Goal: Information Seeking & Learning: Learn about a topic

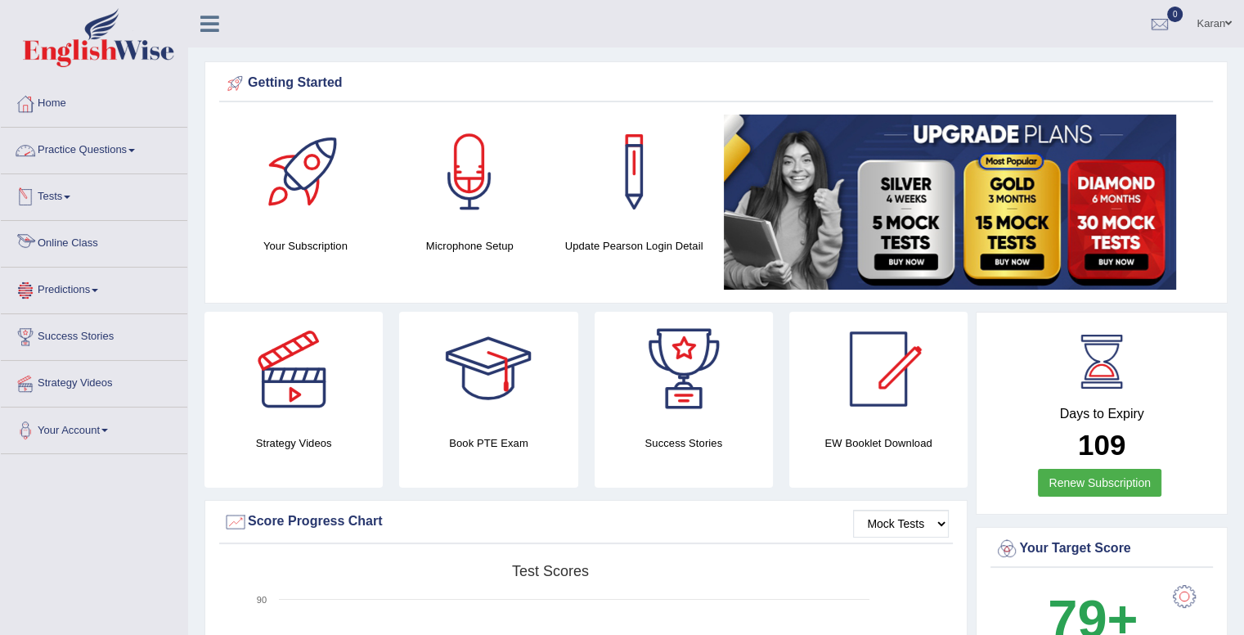
click at [74, 253] on link "Online Class" at bounding box center [94, 241] width 186 height 41
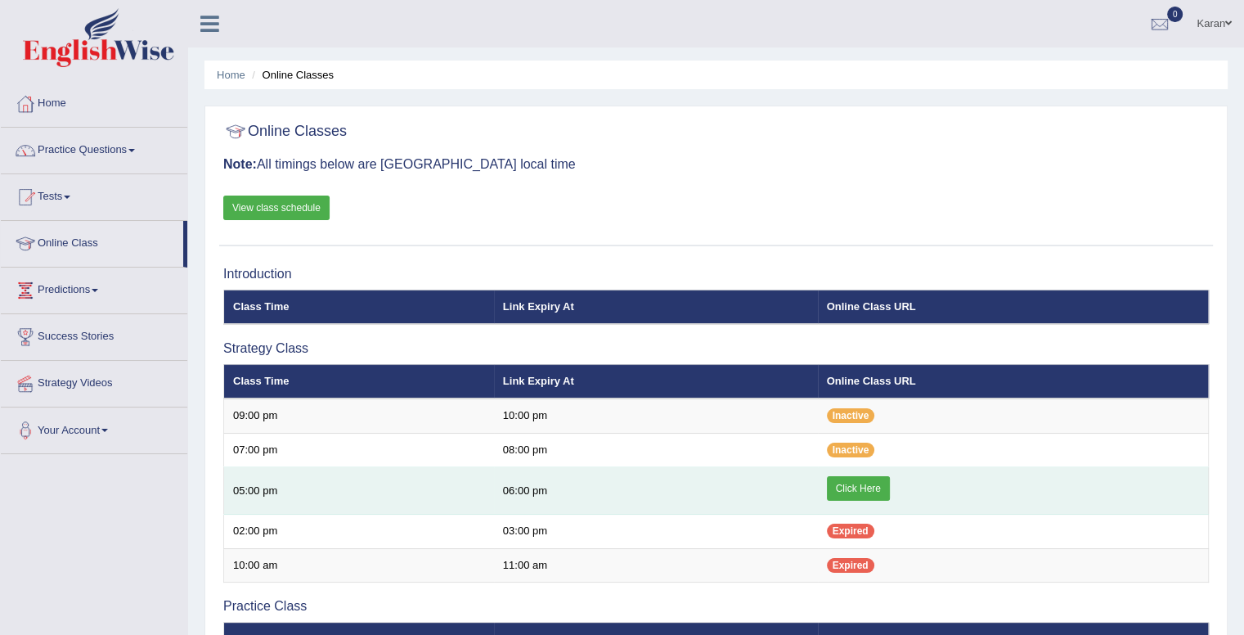
click at [854, 488] on link "Click Here" at bounding box center [858, 488] width 63 height 25
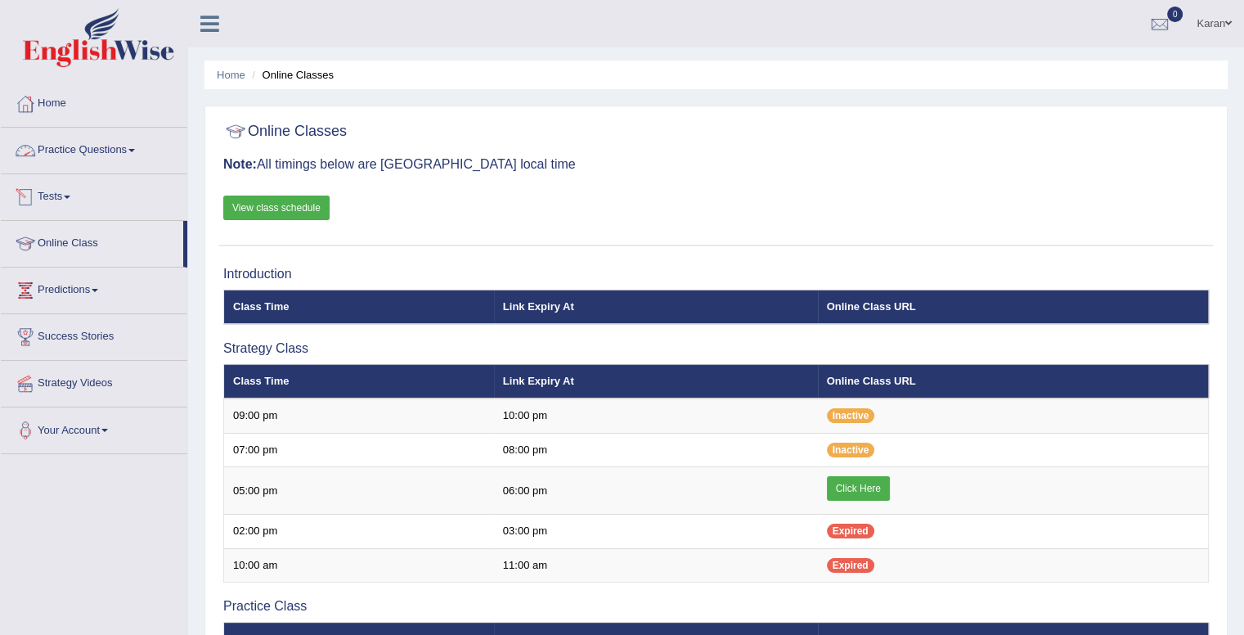
click at [63, 199] on link "Tests" at bounding box center [94, 194] width 186 height 41
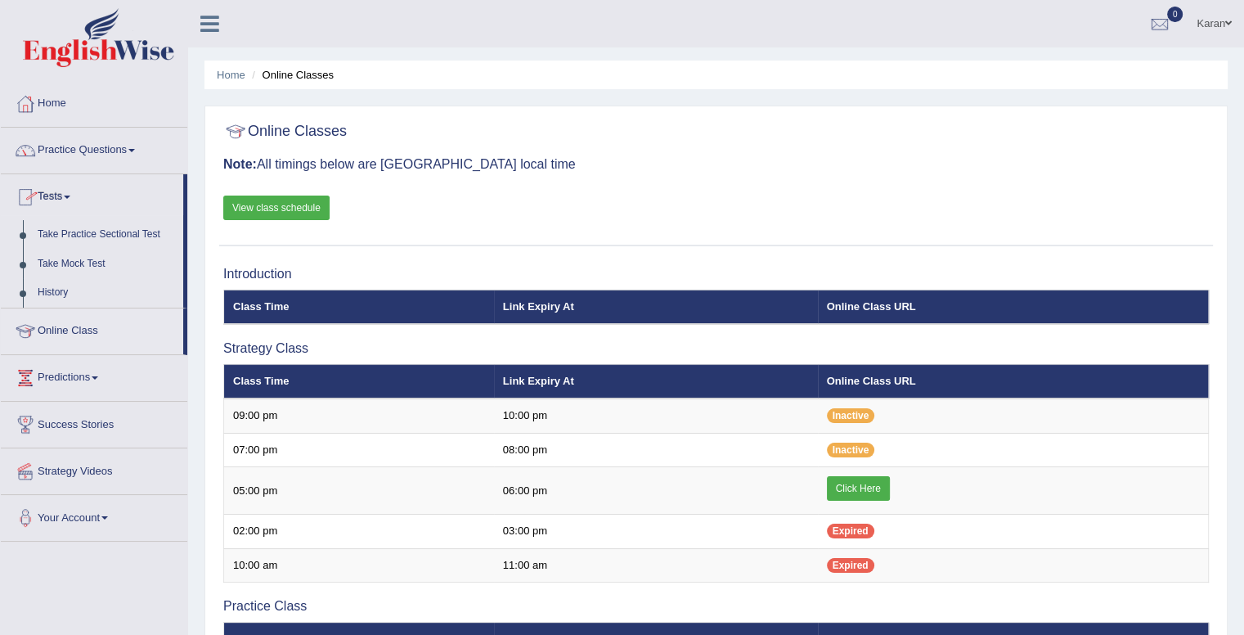
click at [63, 199] on link "Tests" at bounding box center [92, 194] width 182 height 41
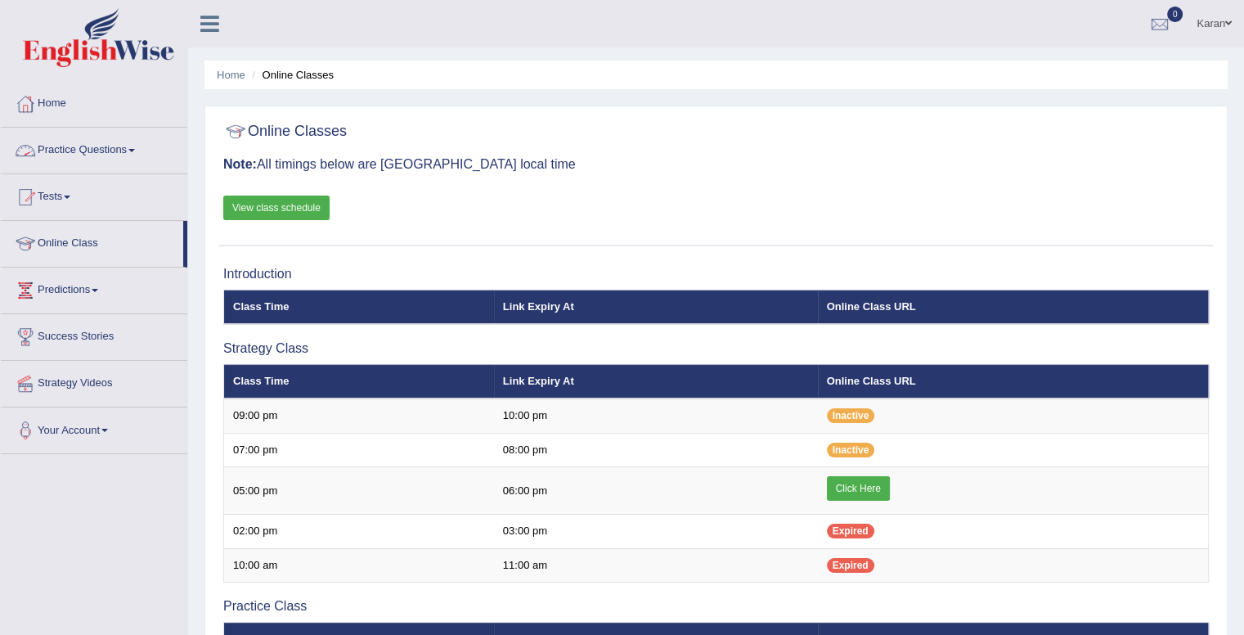
click at [94, 153] on link "Practice Questions" at bounding box center [94, 148] width 186 height 41
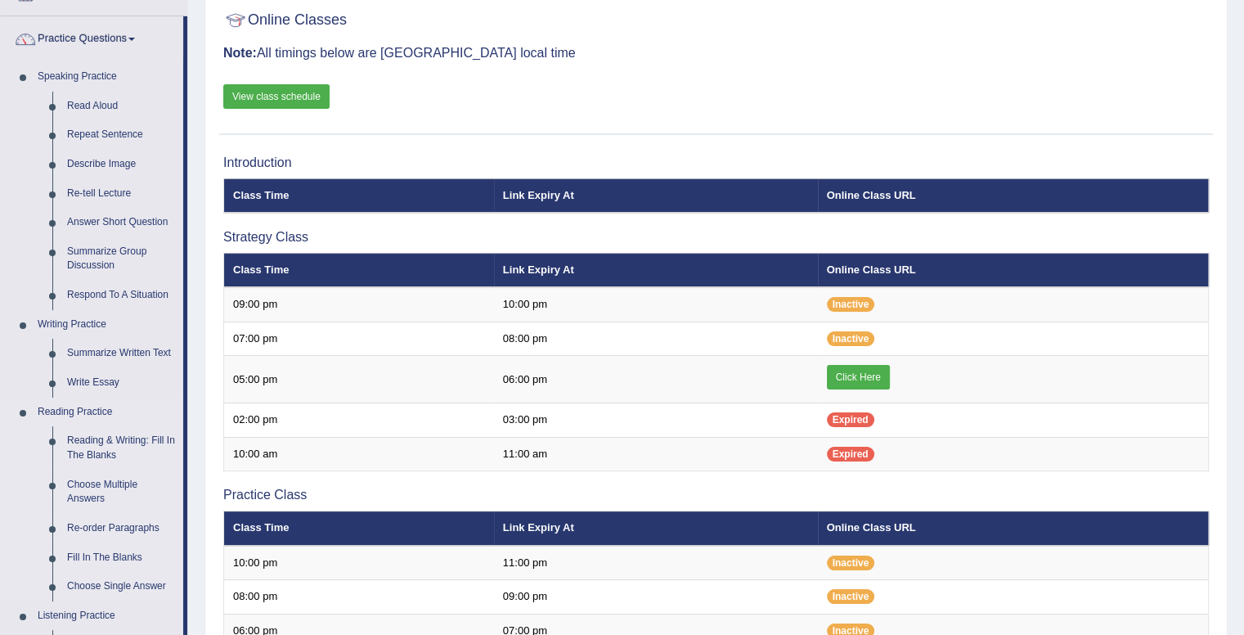
scroll to position [138, 0]
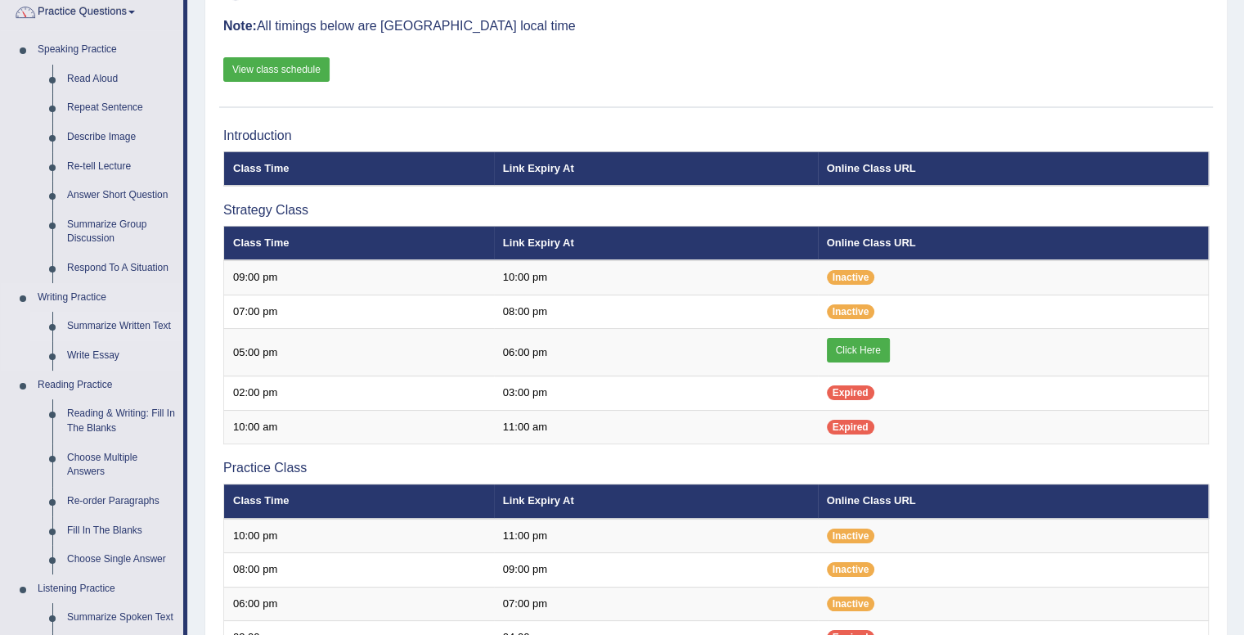
click at [116, 328] on link "Summarize Written Text" at bounding box center [121, 326] width 123 height 29
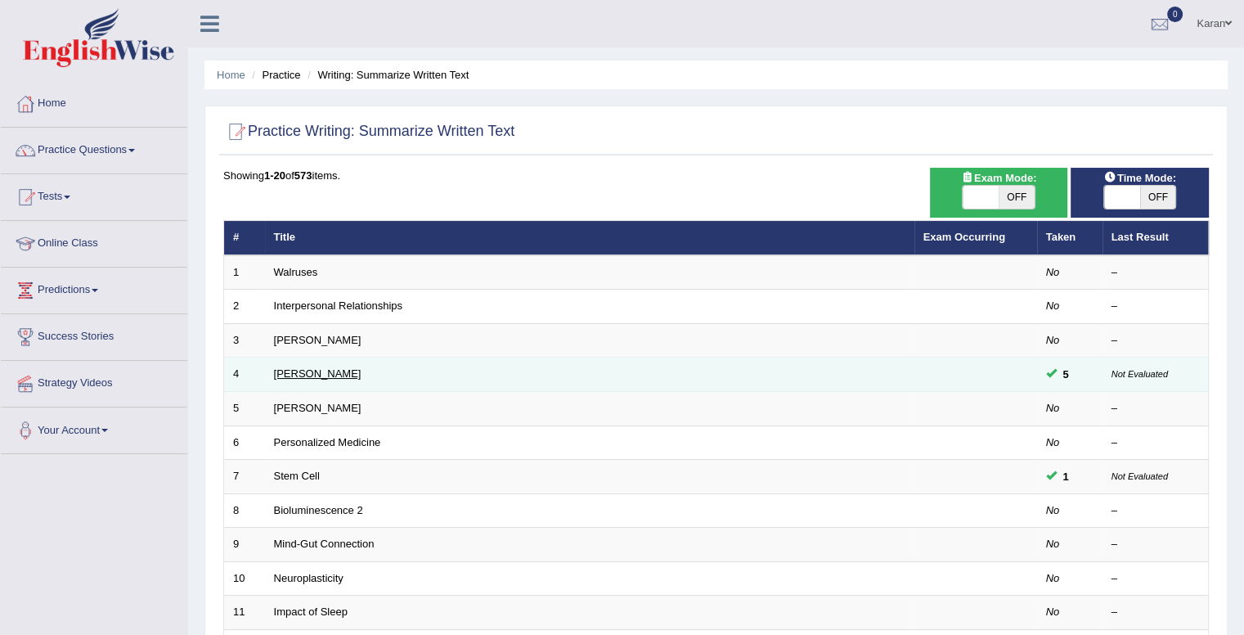
click at [303, 369] on link "[PERSON_NAME]" at bounding box center [317, 373] width 87 height 12
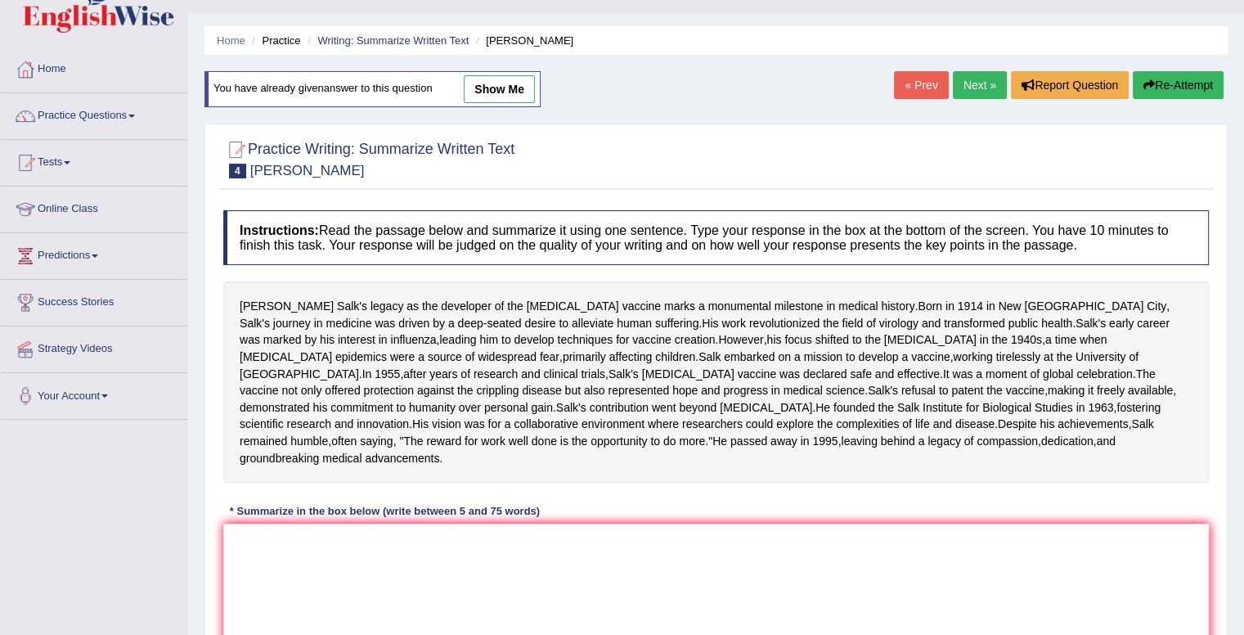
scroll to position [31, 0]
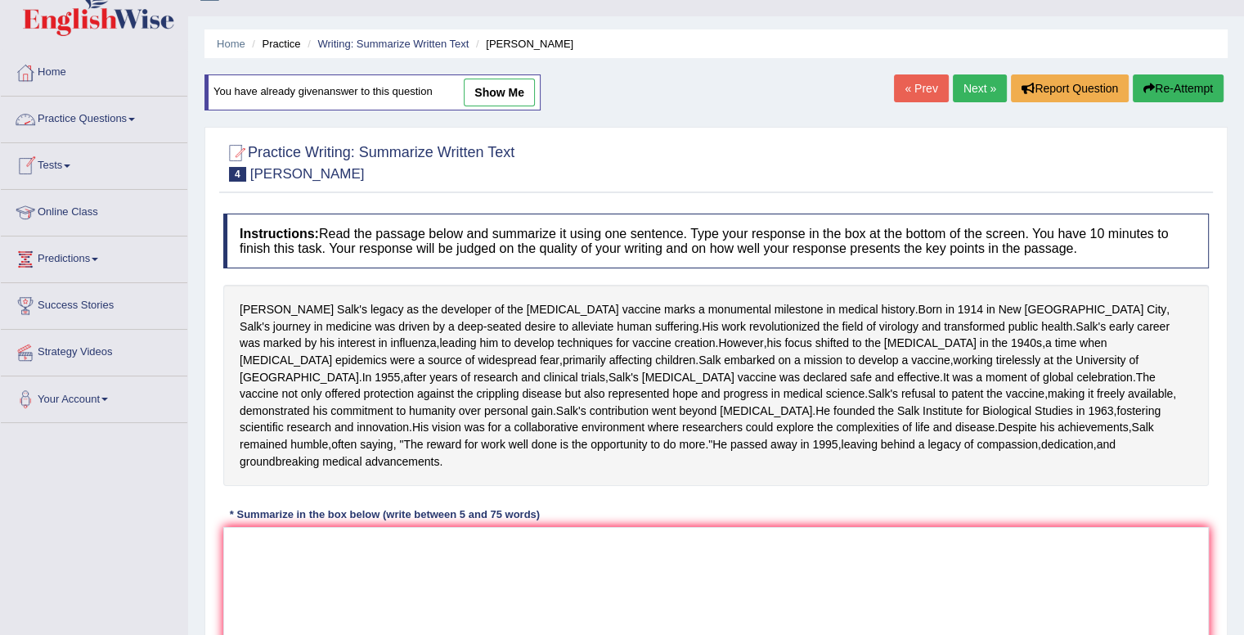
click at [105, 115] on link "Practice Questions" at bounding box center [94, 116] width 186 height 41
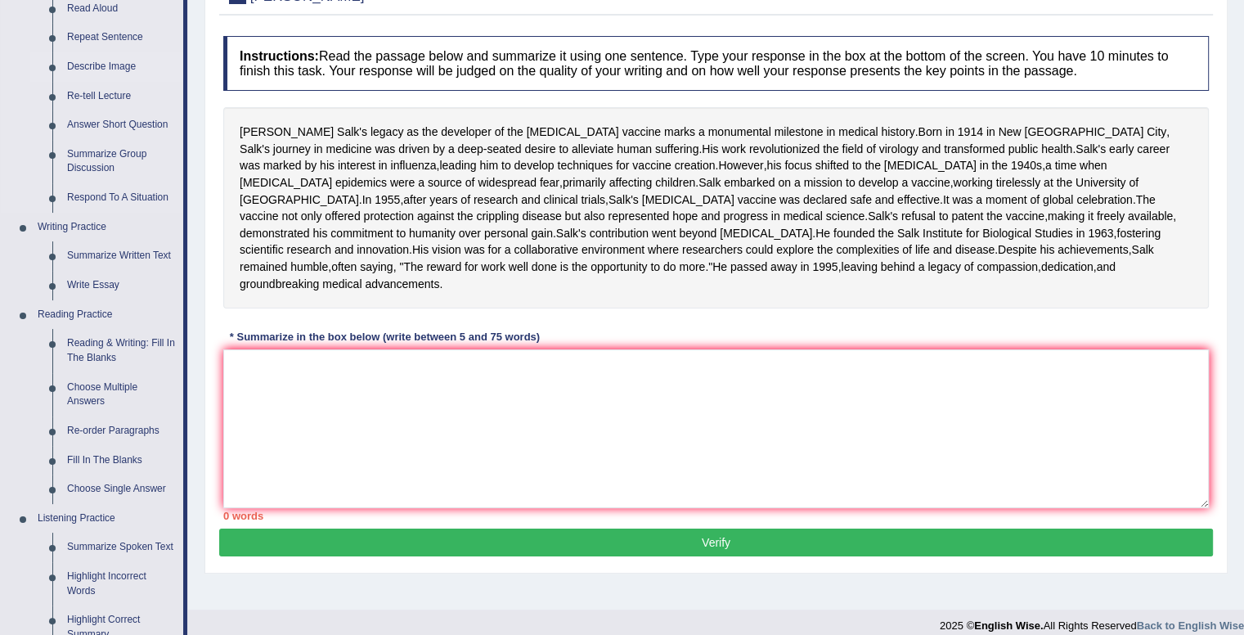
scroll to position [222, 0]
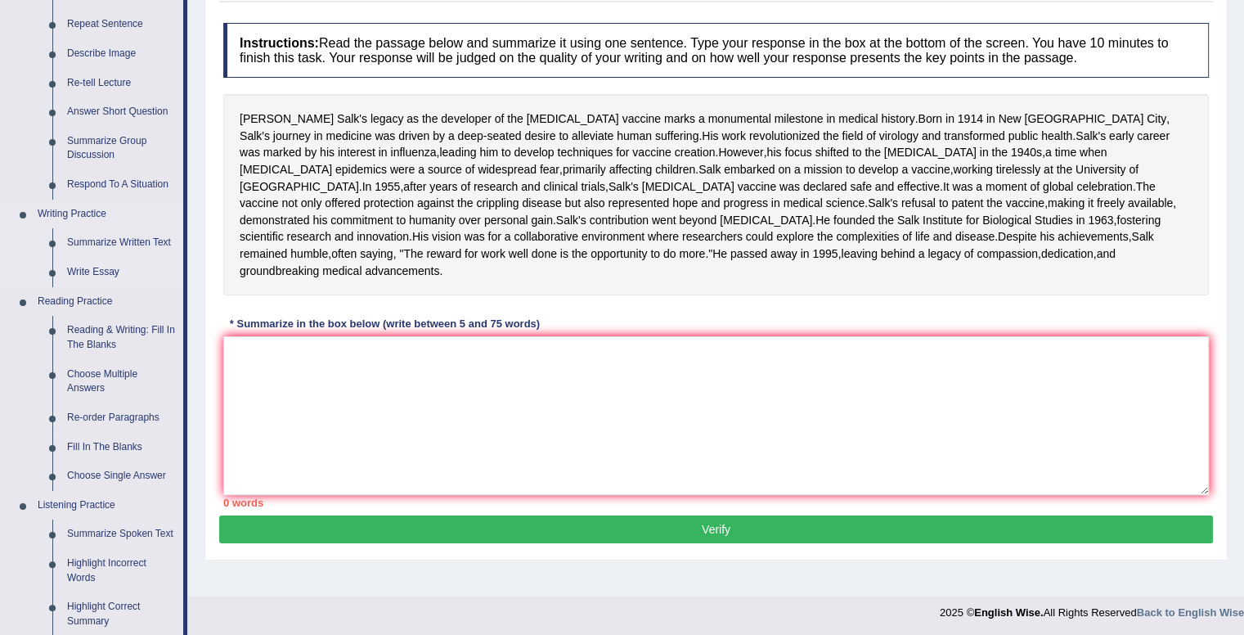
click at [82, 271] on link "Write Essay" at bounding box center [121, 272] width 123 height 29
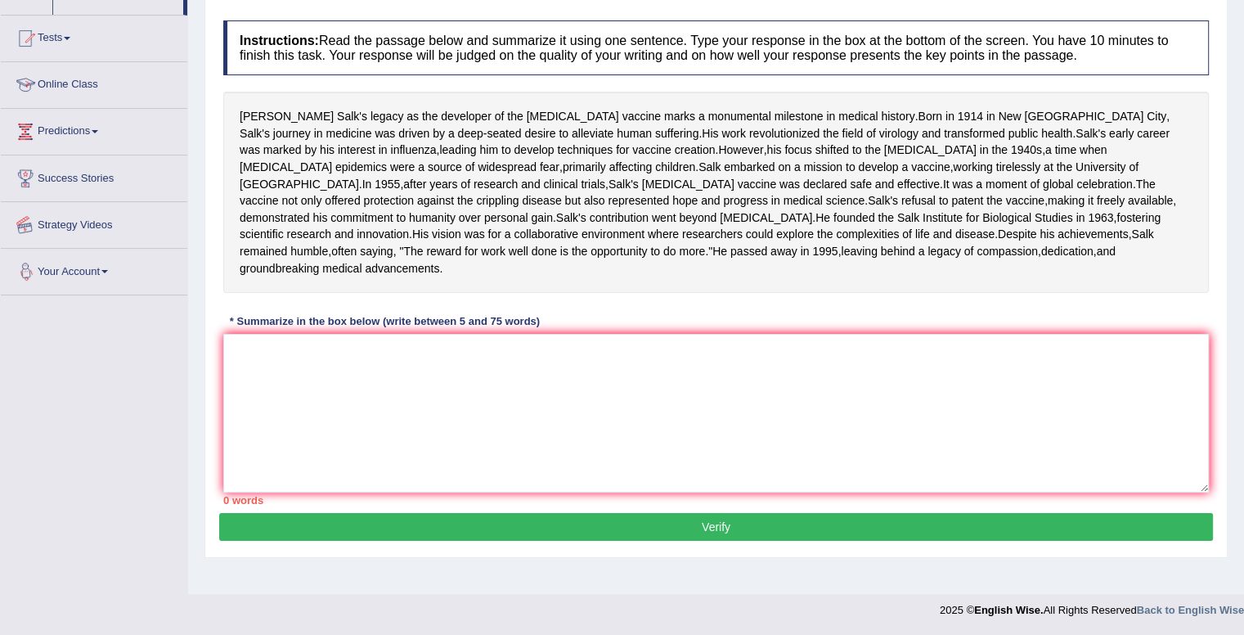
scroll to position [281, 0]
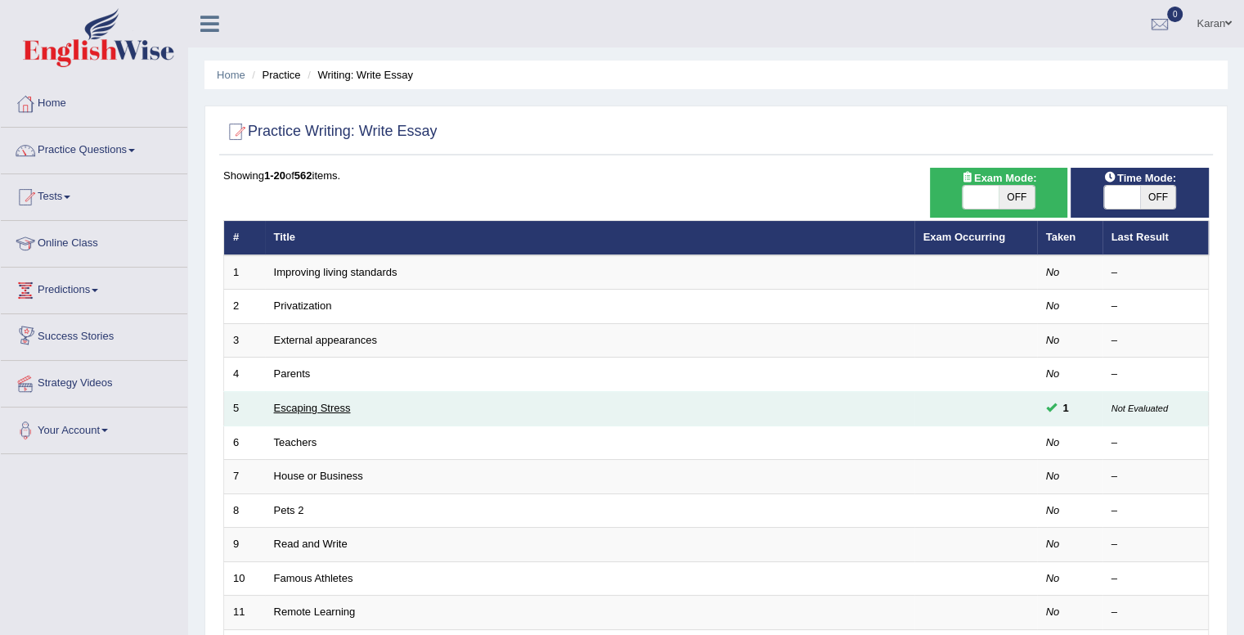
click at [277, 407] on link "Escaping Stress" at bounding box center [312, 407] width 77 height 12
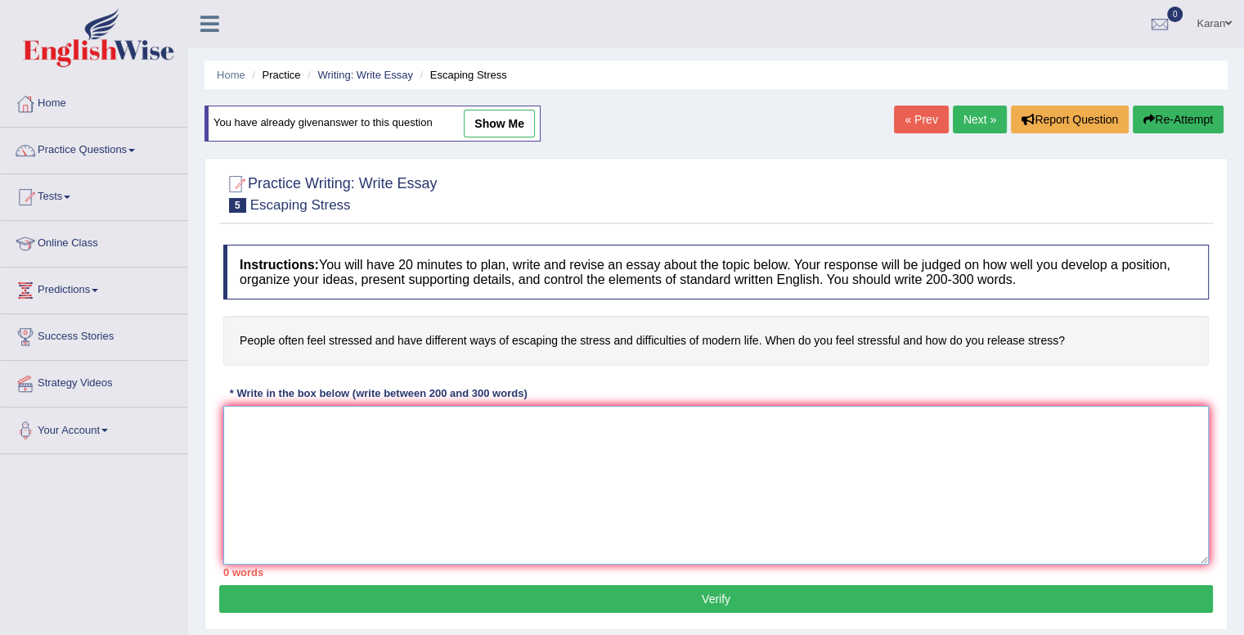
click at [324, 416] on textarea at bounding box center [715, 485] width 985 height 159
click at [501, 119] on link "show me" at bounding box center [499, 124] width 71 height 28
type textarea "In this era of modern life, people often feel stressed and have different ways …"
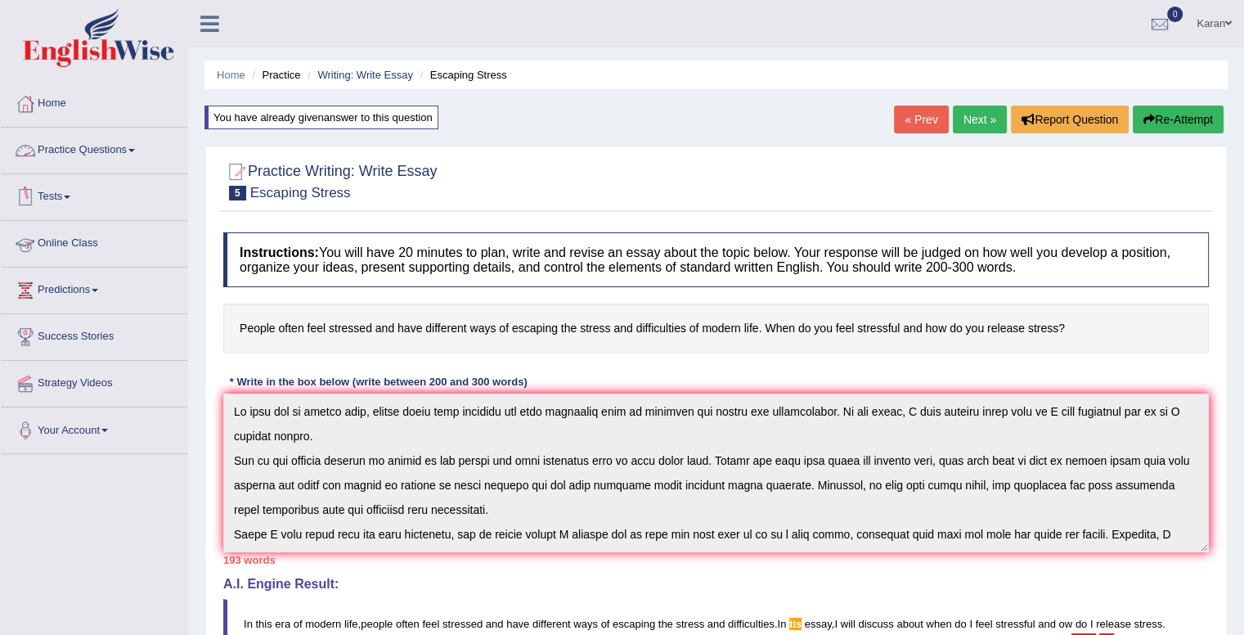
click at [52, 151] on link "Practice Questions" at bounding box center [94, 148] width 186 height 41
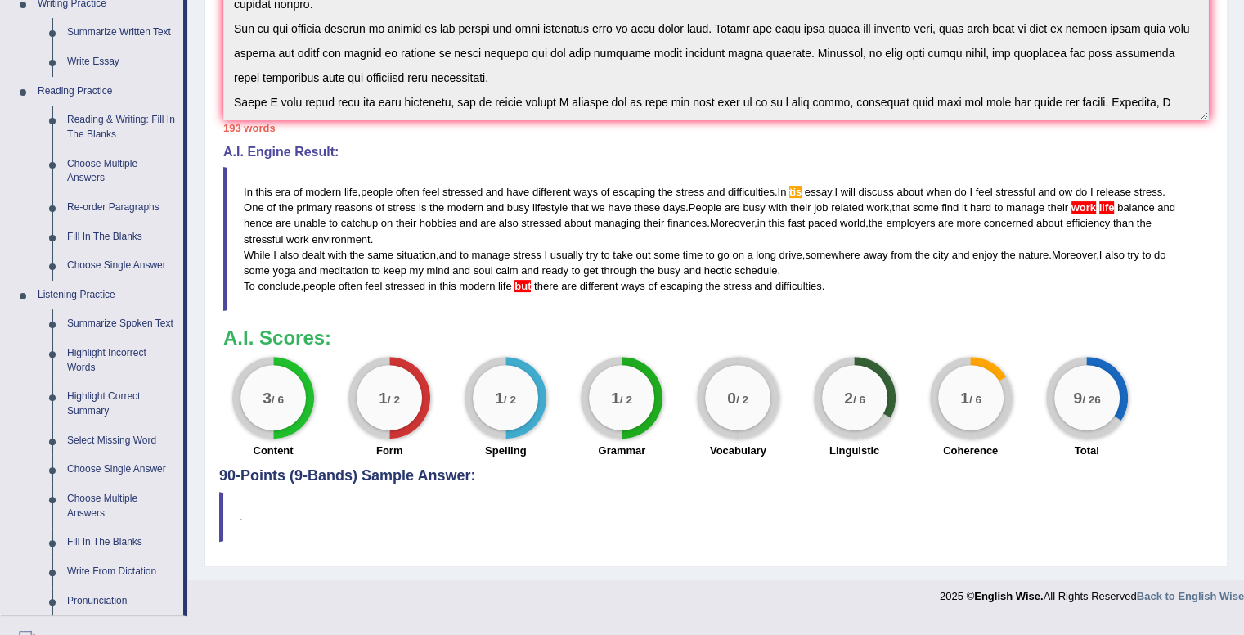
scroll to position [463, 0]
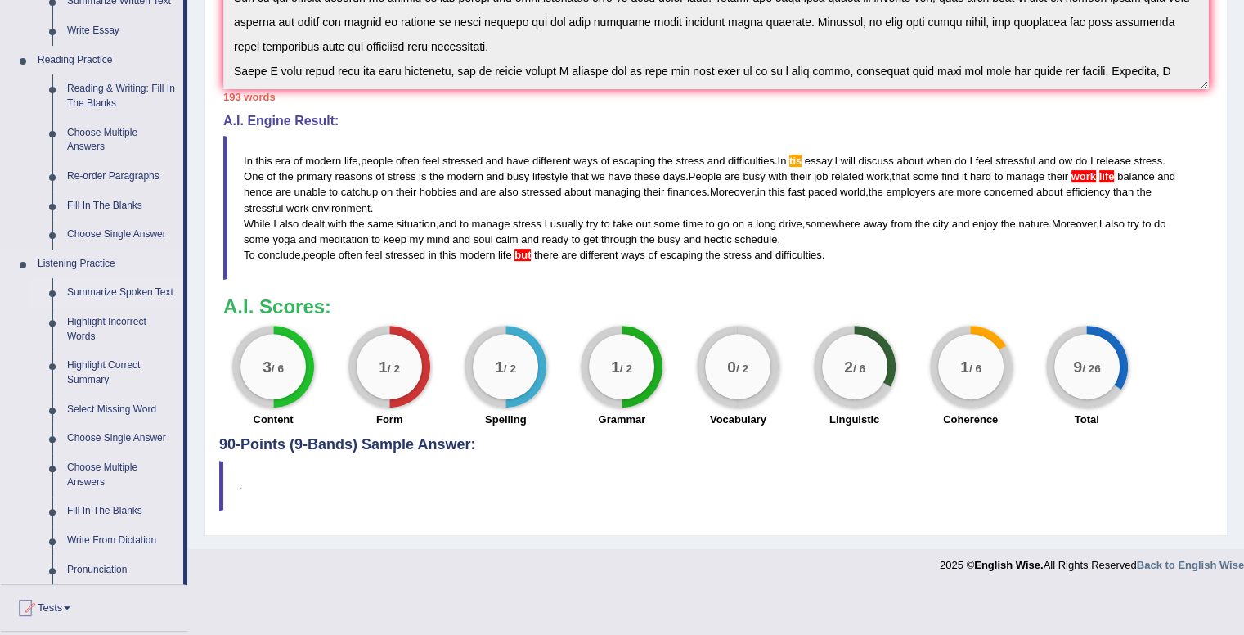
click at [101, 286] on link "Summarize Spoken Text" at bounding box center [121, 292] width 123 height 29
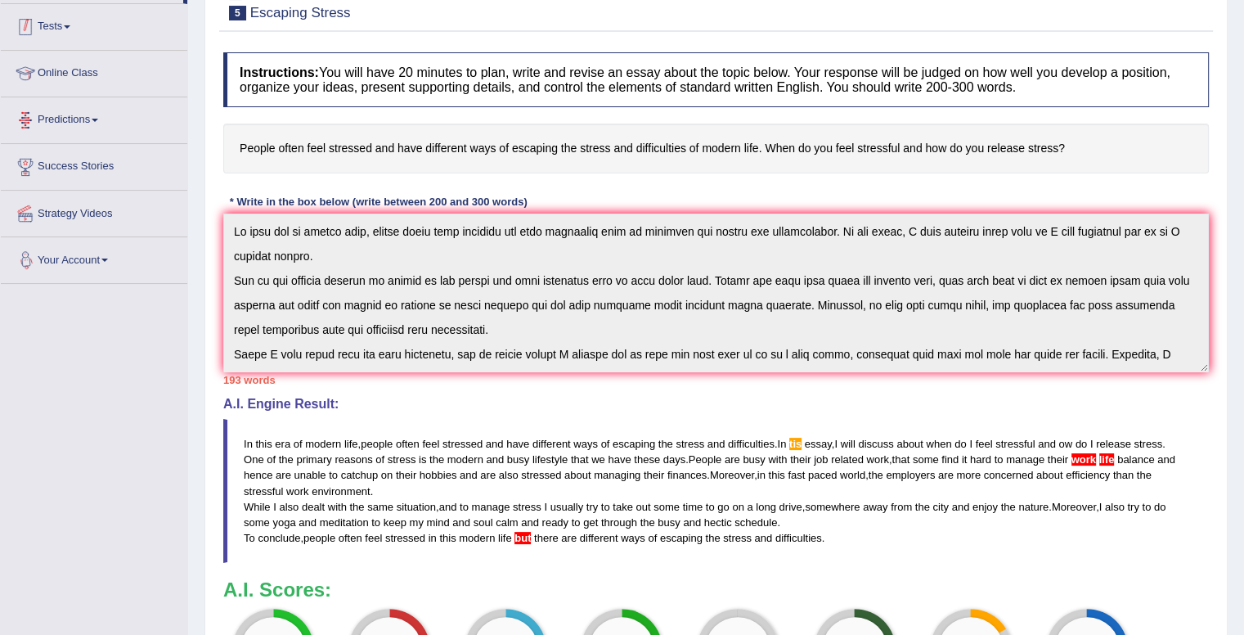
scroll to position [248, 0]
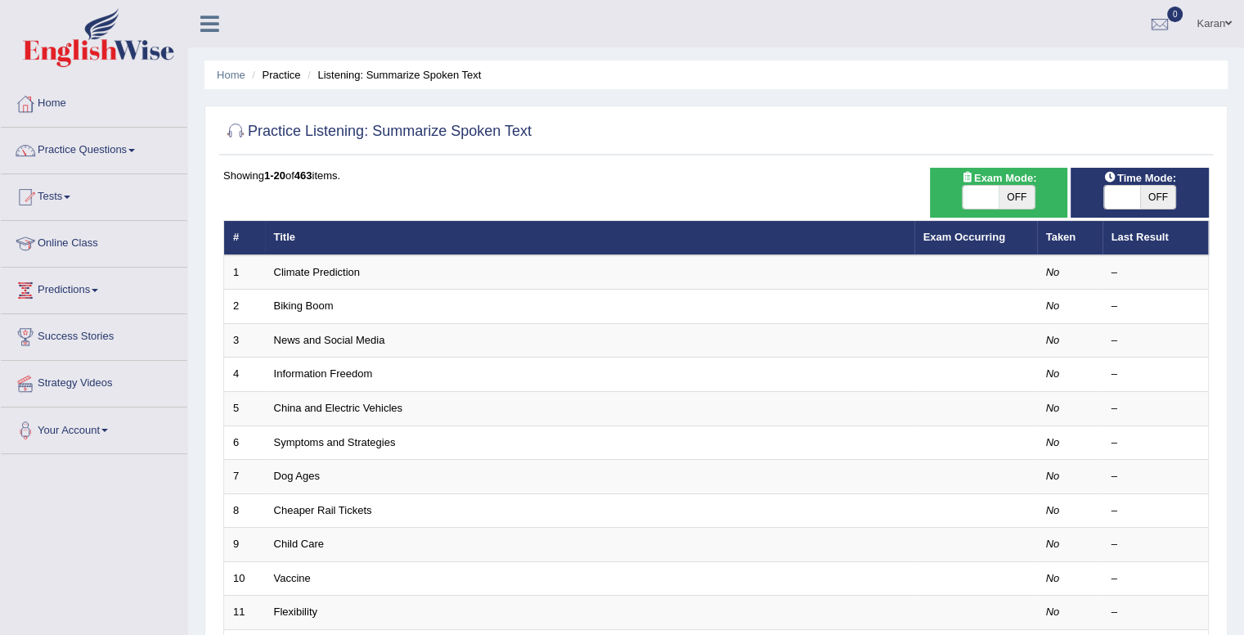
click at [322, 377] on link "Information Freedom" at bounding box center [323, 373] width 99 height 12
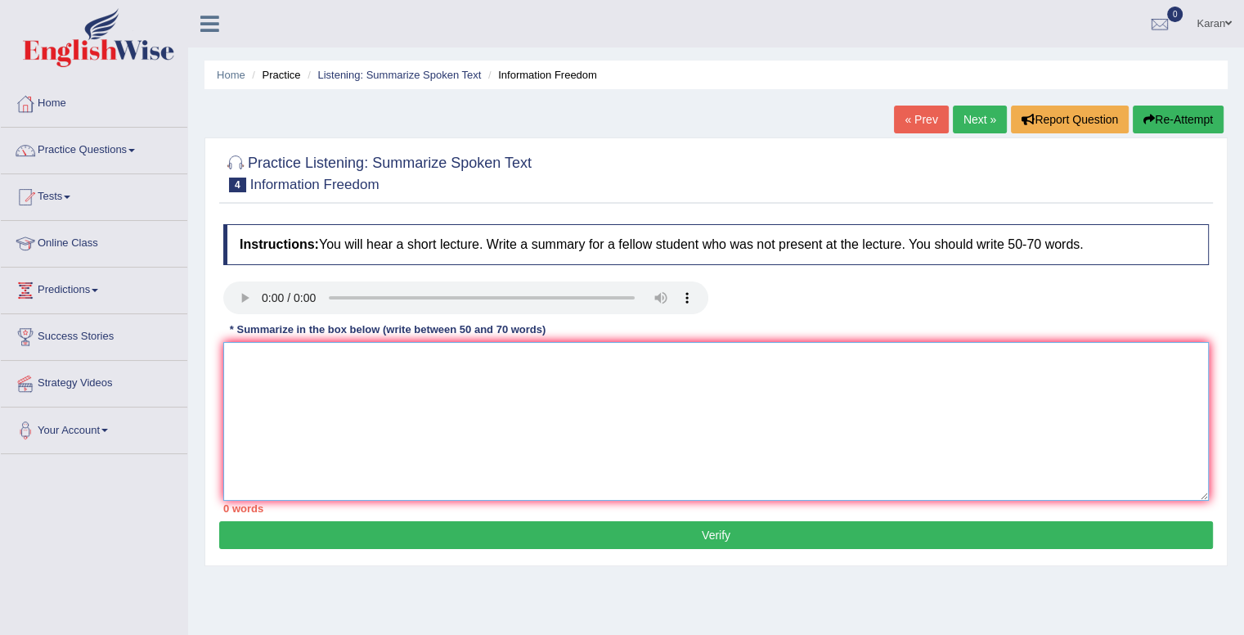
click at [262, 357] on textarea at bounding box center [715, 421] width 985 height 159
paste textarea "The speaker provided a comprehensive overview of [main topic], highlighting sev…"
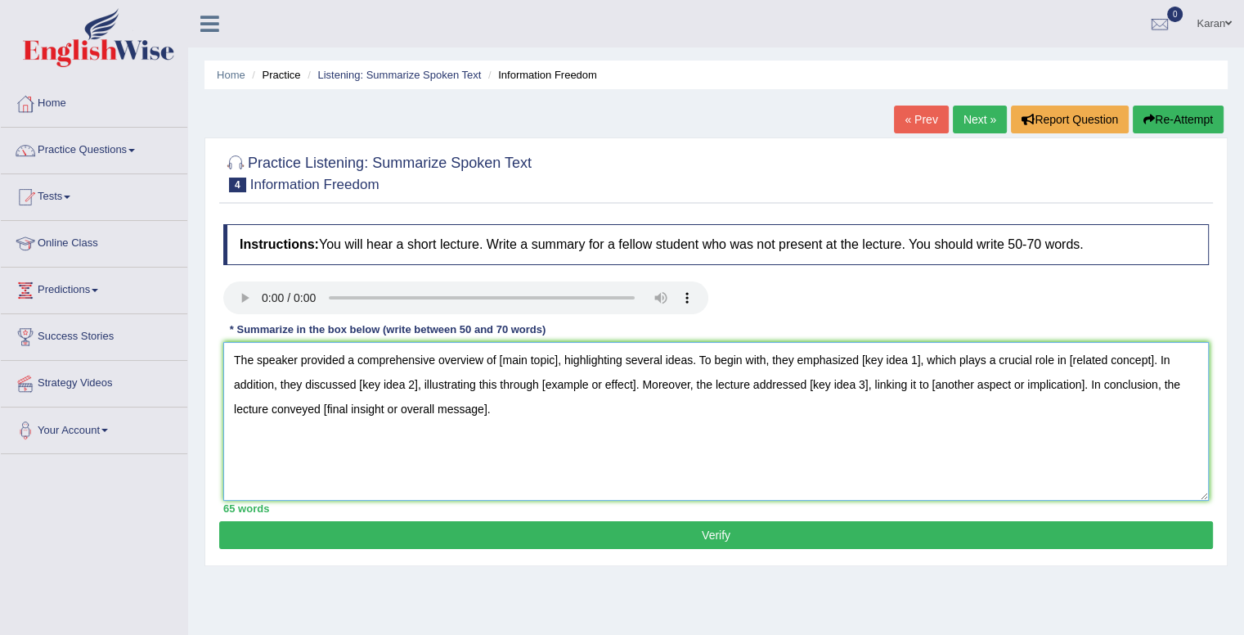
click at [558, 359] on textarea "The speaker provided a comprehensive overview of [main topic], highlighting sev…" at bounding box center [715, 421] width 985 height 159
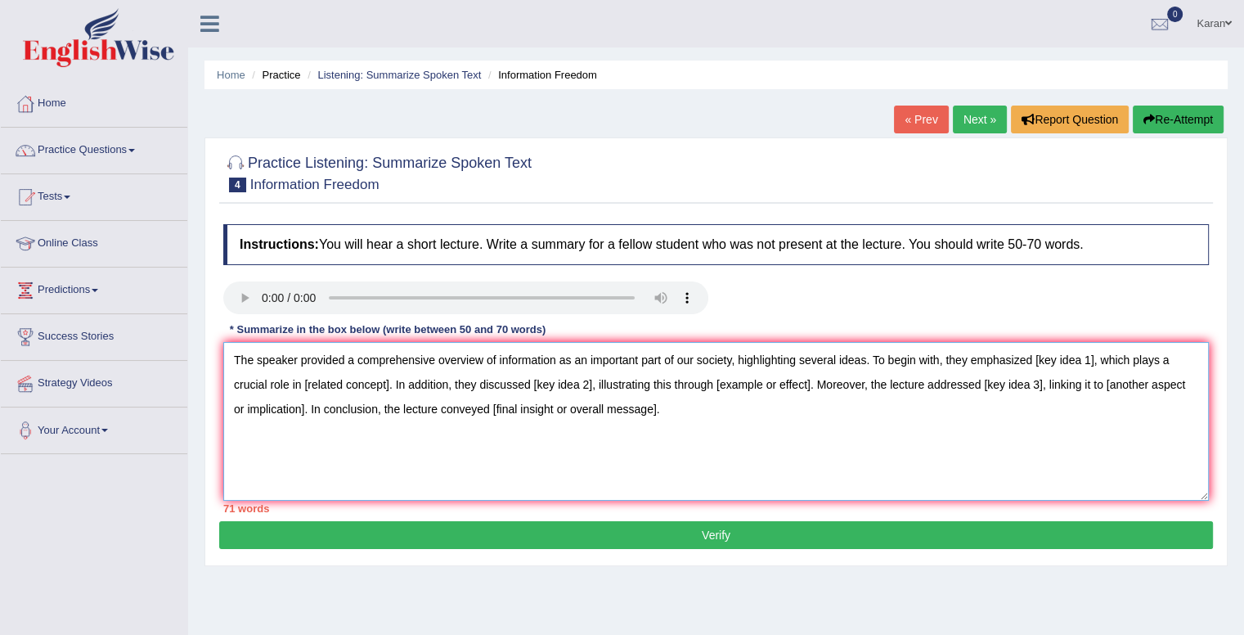
type textarea "The speaker provided a comprehensive overview of information as an important pa…"
click at [1092, 360] on textarea "The speaker provided a comprehensive overview of information as an important pa…" at bounding box center [715, 421] width 985 height 159
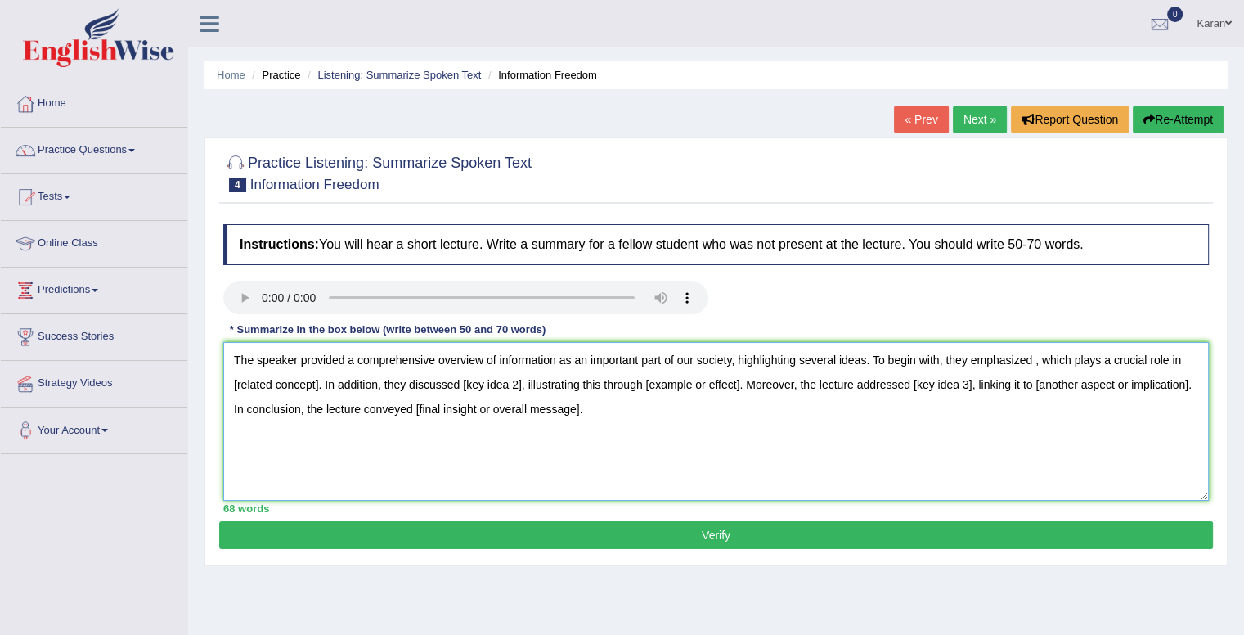
click at [1029, 360] on textarea "The speaker provided a comprehensive overview of information as an important pa…" at bounding box center [715, 421] width 985 height 159
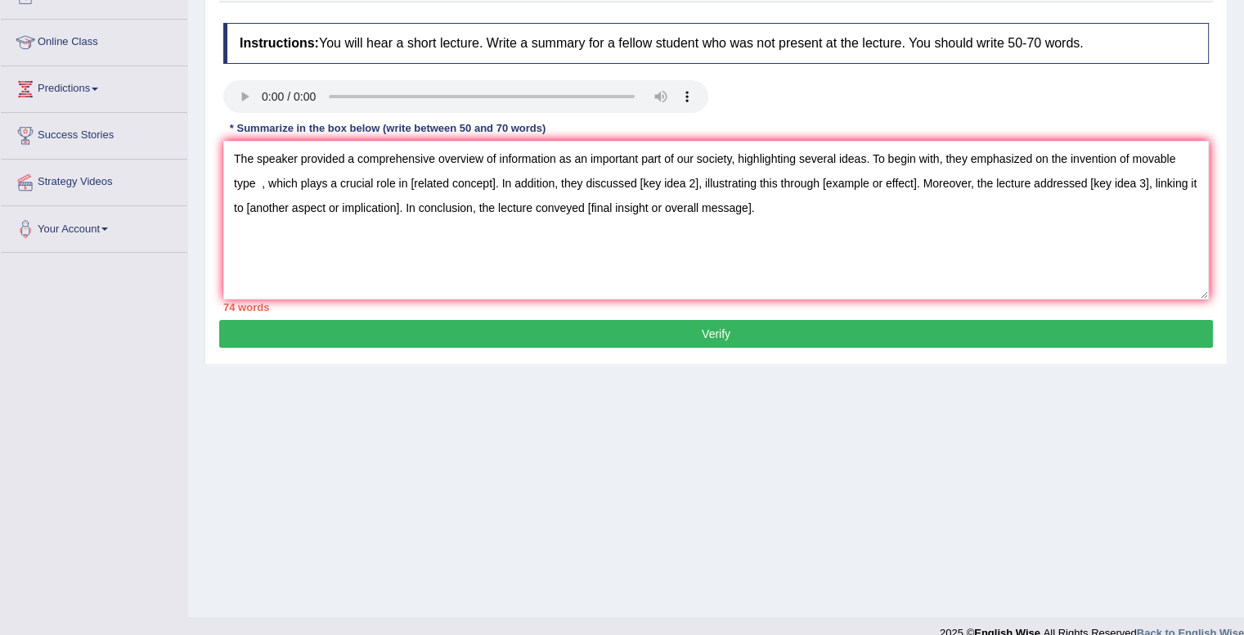
scroll to position [224, 0]
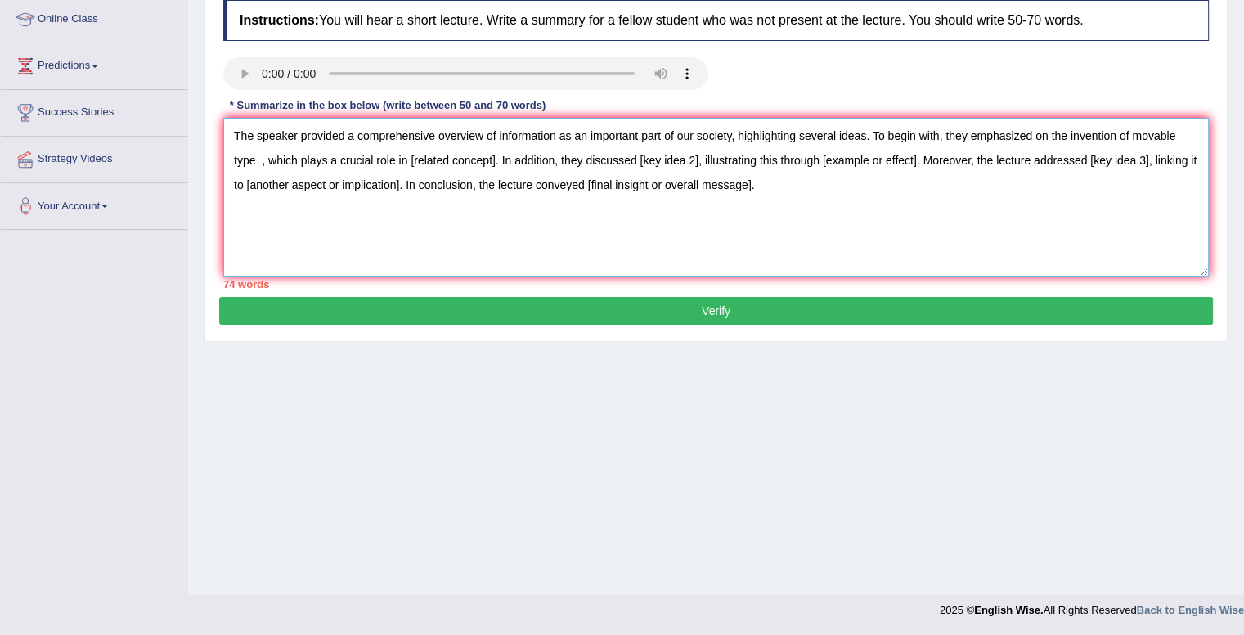
click at [255, 157] on textarea "The speaker provided a comprehensive overview of information as an important pa…" at bounding box center [715, 197] width 985 height 159
click at [663, 159] on textarea "The speaker provided a comprehensive overview of information as an important pa…" at bounding box center [715, 197] width 985 height 159
click at [1012, 161] on textarea "The speaker provided a comprehensive overview of information as an important pa…" at bounding box center [715, 197] width 985 height 159
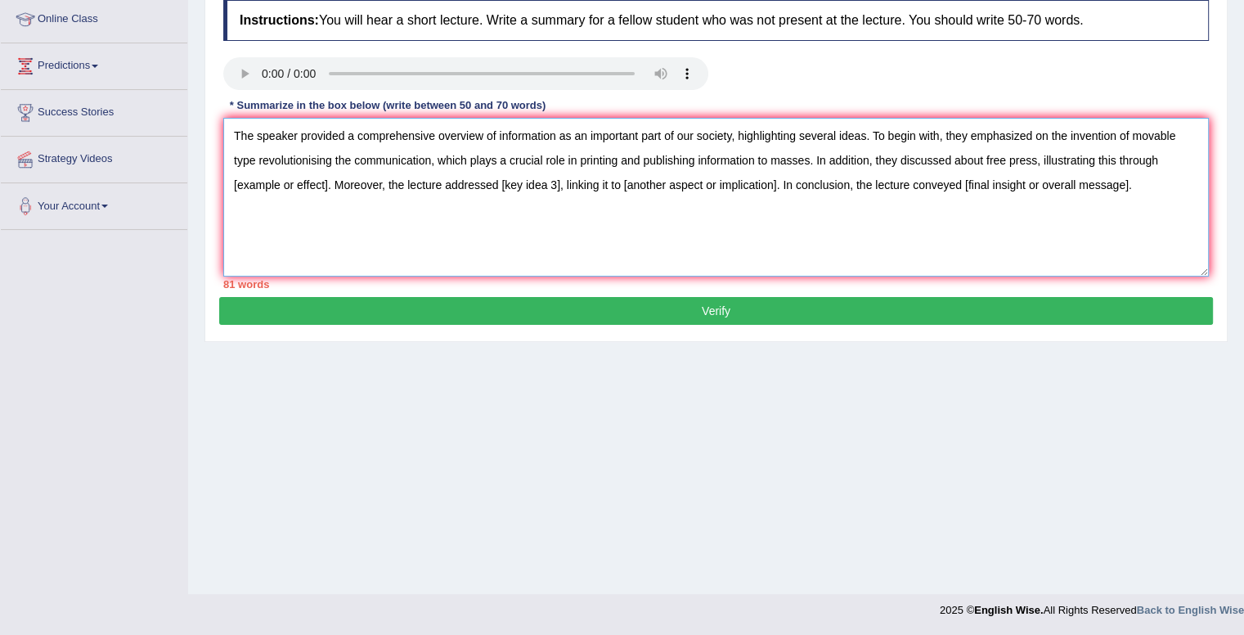
click at [327, 184] on textarea "The speaker provided a comprehensive overview of information as an important pa…" at bounding box center [715, 197] width 985 height 159
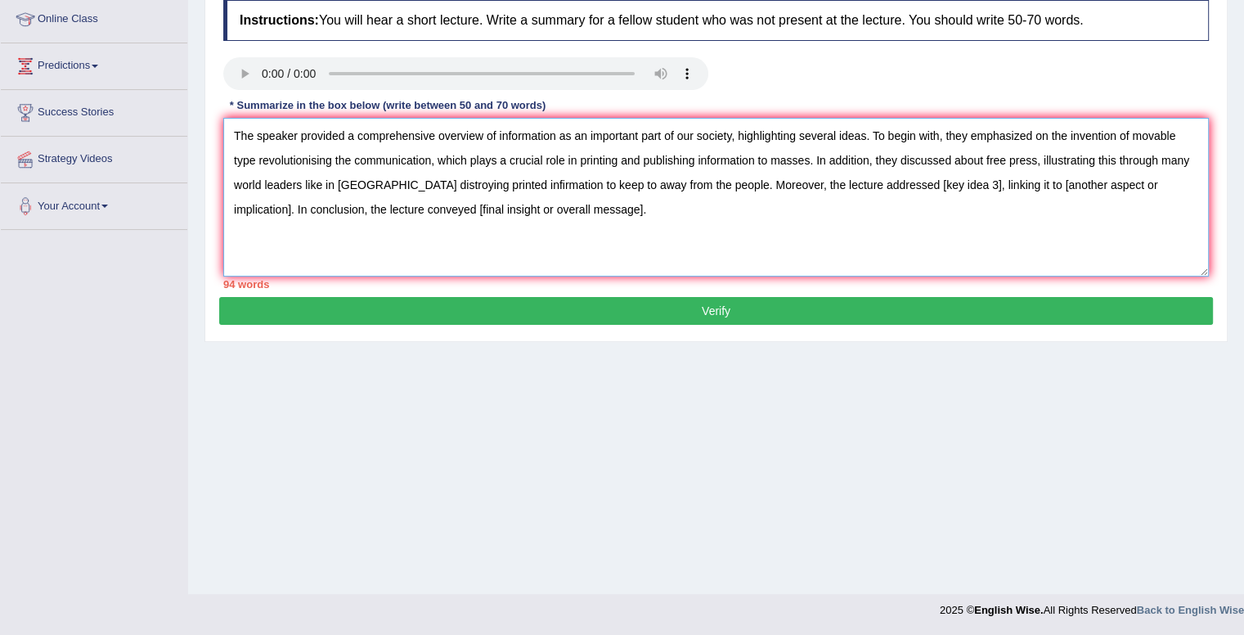
click at [913, 184] on textarea "The speaker provided a comprehensive overview of information as an important pa…" at bounding box center [715, 197] width 985 height 159
drag, startPoint x: 357, startPoint y: 204, endPoint x: 510, endPoint y: 205, distance: 153.7
click at [510, 205] on textarea "The speaker provided a comprehensive overview of information as an important pa…" at bounding box center [715, 197] width 985 height 159
click at [513, 210] on textarea "The speaker provided a comprehensive overview of information as an important pa…" at bounding box center [715, 197] width 985 height 159
click at [572, 210] on textarea "The speaker provided a comprehensive overview of information as an important pa…" at bounding box center [715, 197] width 985 height 159
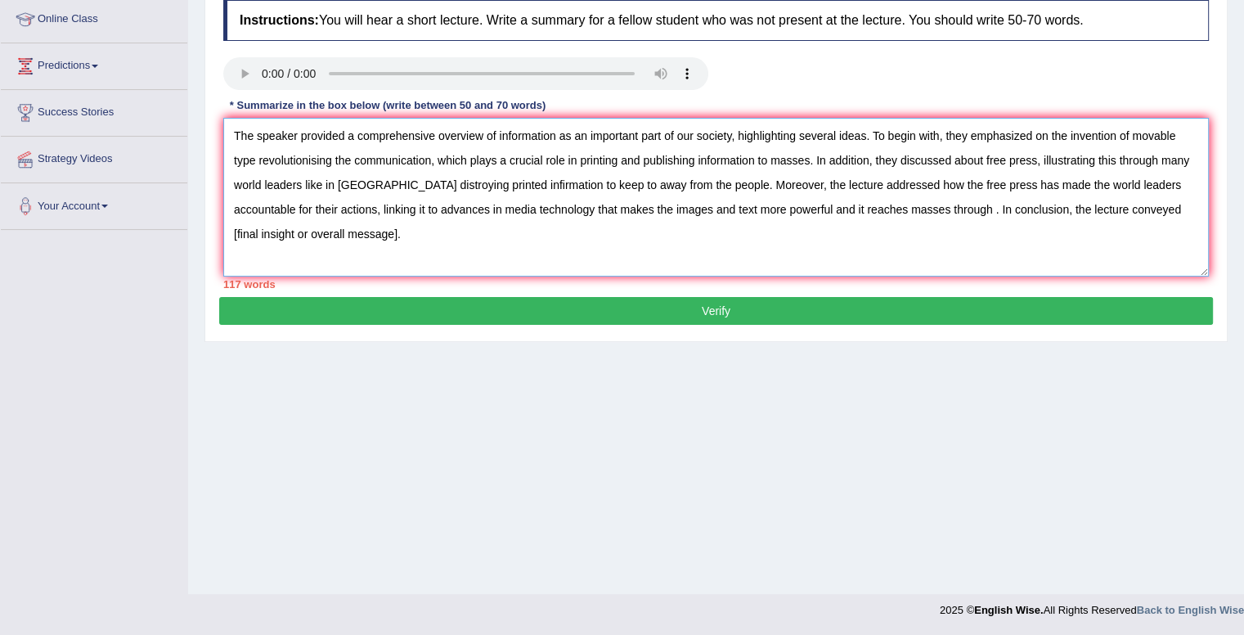
click at [913, 209] on textarea "The speaker provided a comprehensive overview of information as an important pa…" at bounding box center [715, 197] width 985 height 159
drag, startPoint x: 397, startPoint y: 235, endPoint x: 213, endPoint y: 231, distance: 183.2
click at [213, 231] on div "Practice Listening: Summarize Spoken Text 4 Information Freedom Instructions: Y…" at bounding box center [715, 127] width 1023 height 428
click at [1168, 205] on textarea "The speaker provided a comprehensive overview of information as an important pa…" at bounding box center [715, 197] width 985 height 159
click at [509, 246] on textarea "The speaker provided a comprehensive overview of information as an important pa…" at bounding box center [715, 197] width 985 height 159
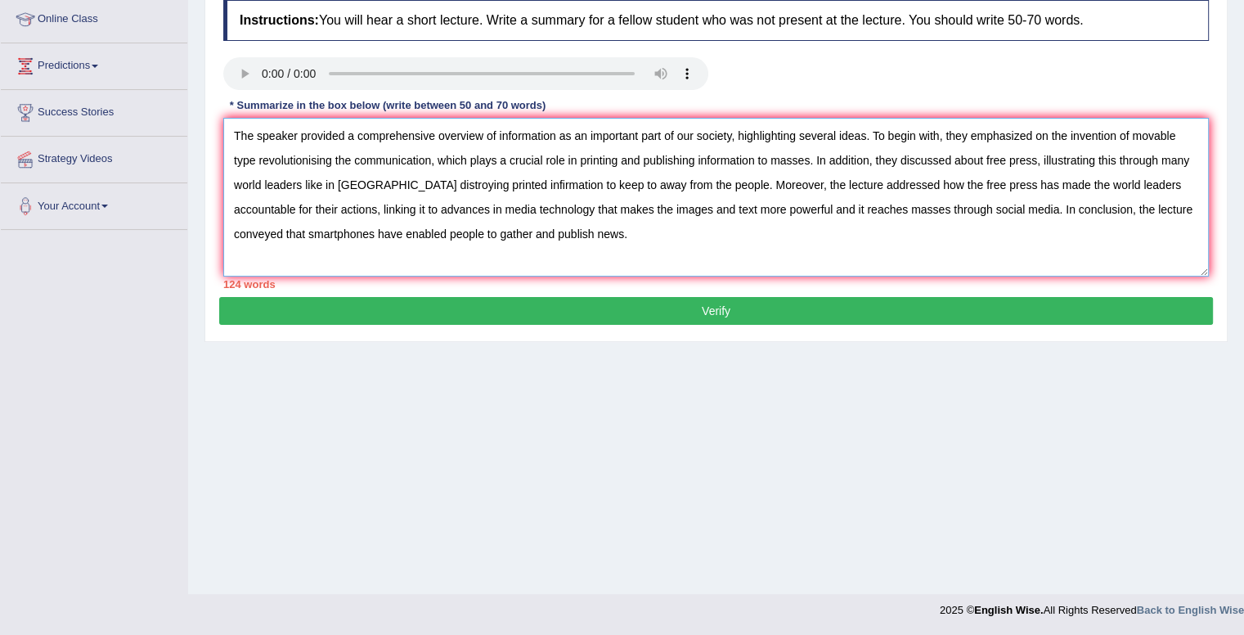
click at [297, 235] on textarea "The speaker provided a comprehensive overview of information as an important pa…" at bounding box center [715, 197] width 985 height 159
type textarea "The speaker provided a comprehensive overview of information as an important pa…"
click at [675, 320] on button "Verify" at bounding box center [715, 311] width 993 height 28
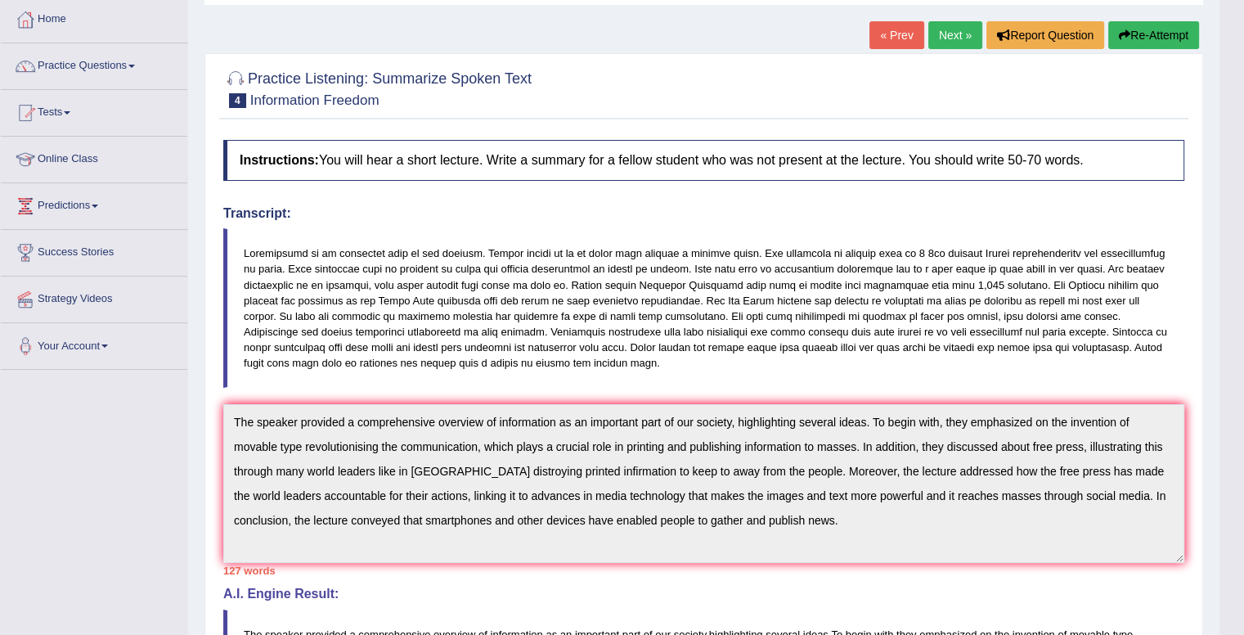
scroll to position [0, 0]
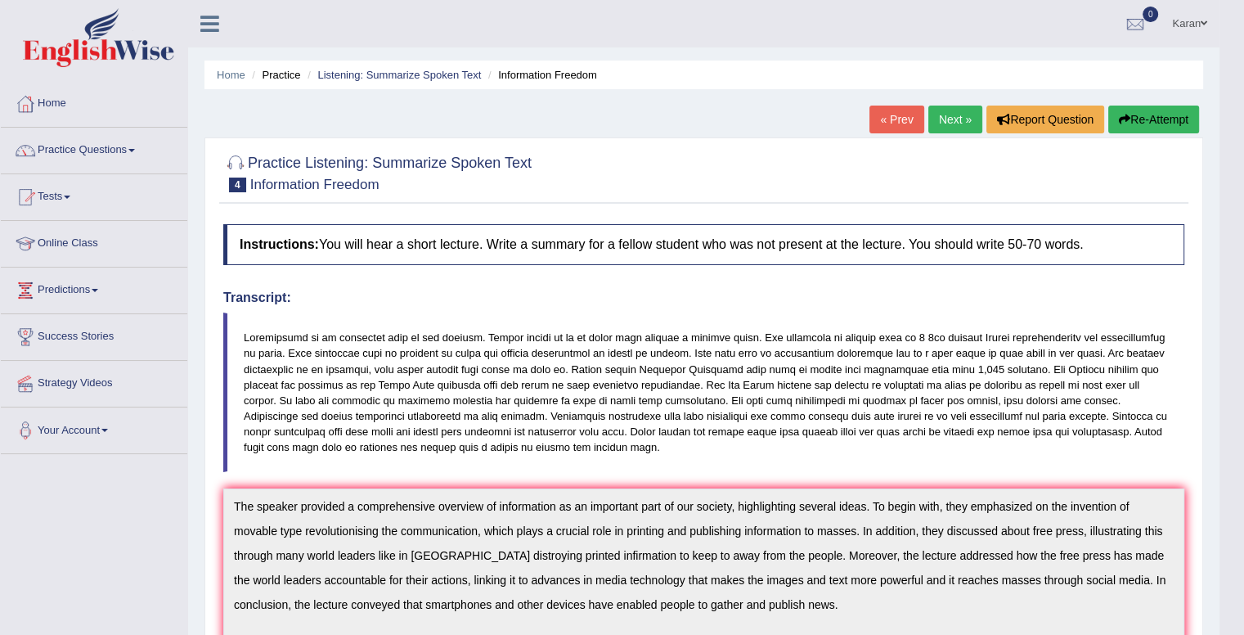
click at [1172, 120] on button "Re-Attempt" at bounding box center [1153, 119] width 91 height 28
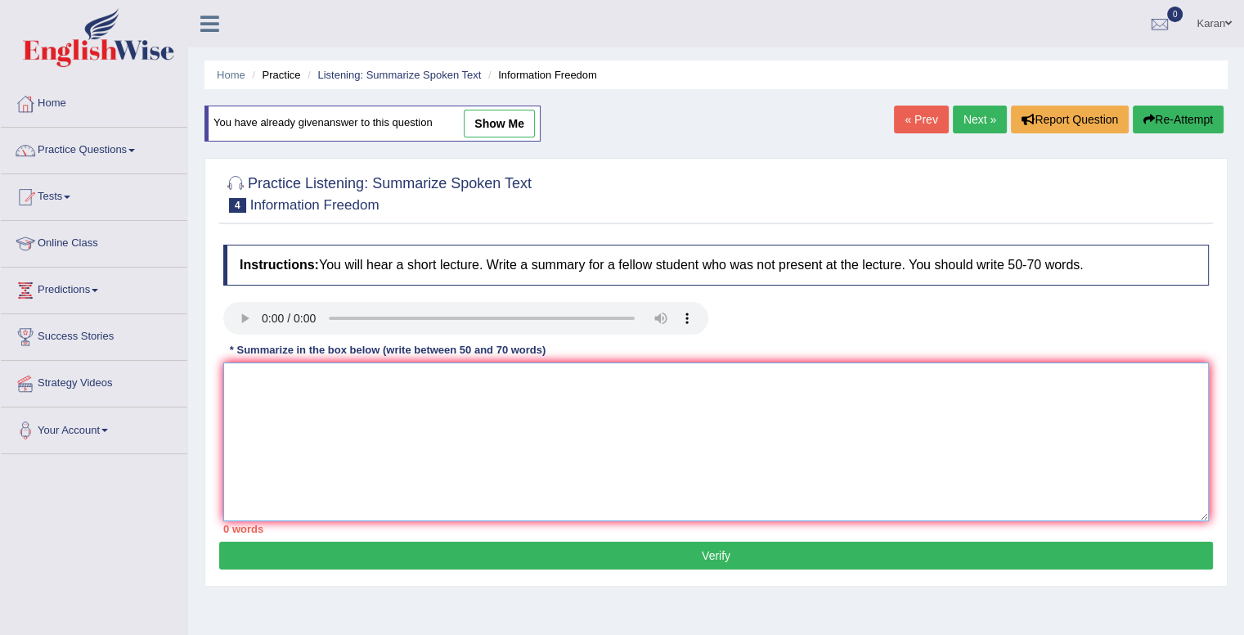
click at [422, 395] on textarea at bounding box center [715, 441] width 985 height 159
paste textarea "The speaker provided a comprehensive overview of information as an important pa…"
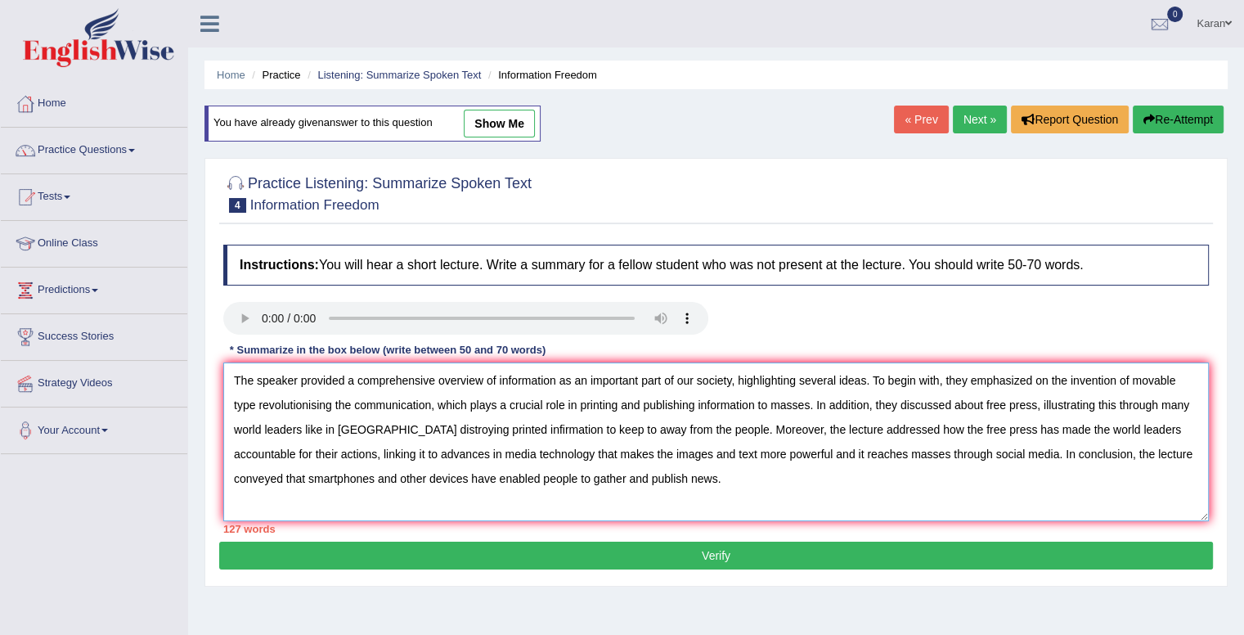
click at [999, 429] on textarea "The speaker provided a comprehensive overview of information as an important pa…" at bounding box center [715, 441] width 985 height 159
click at [926, 335] on div at bounding box center [716, 320] width 1002 height 37
click at [911, 410] on textarea "The speaker provided a comprehensive overview of information as an important pa…" at bounding box center [715, 441] width 985 height 159
click at [907, 424] on textarea "The speaker provided a comprehensive overview of information as an important pa…" at bounding box center [715, 441] width 985 height 159
click at [1002, 427] on textarea "The speaker provided a comprehensive overview of information as an important pa…" at bounding box center [715, 441] width 985 height 159
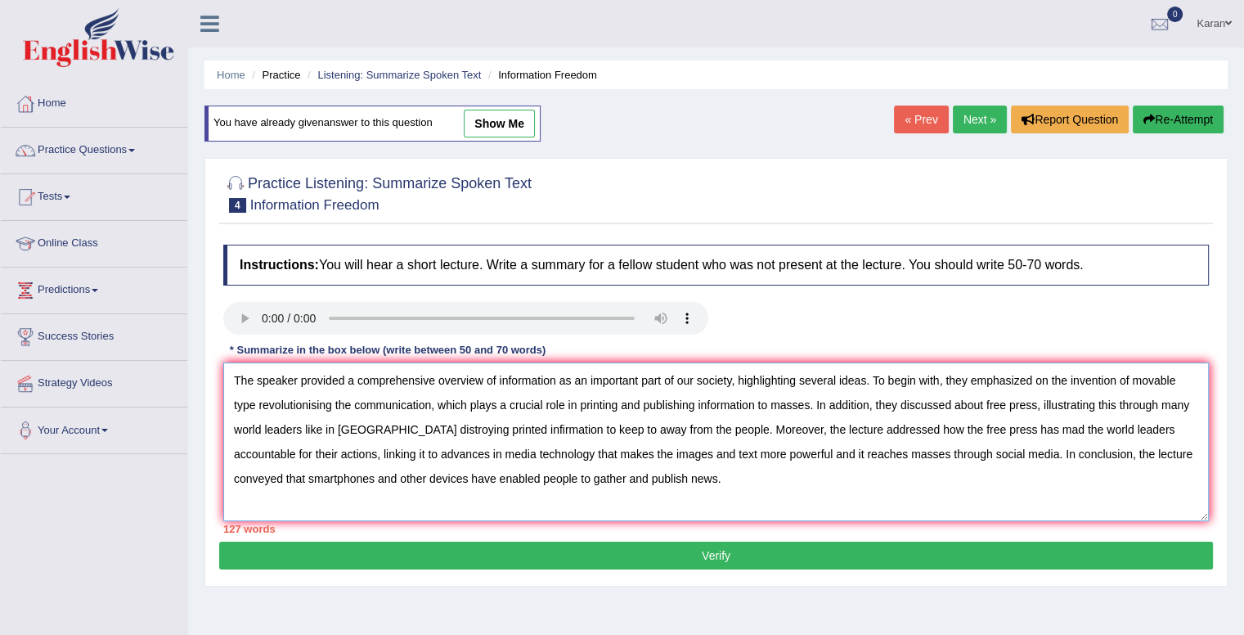
type textarea "The speaker provided a comprehensive overview of information as an important pa…"
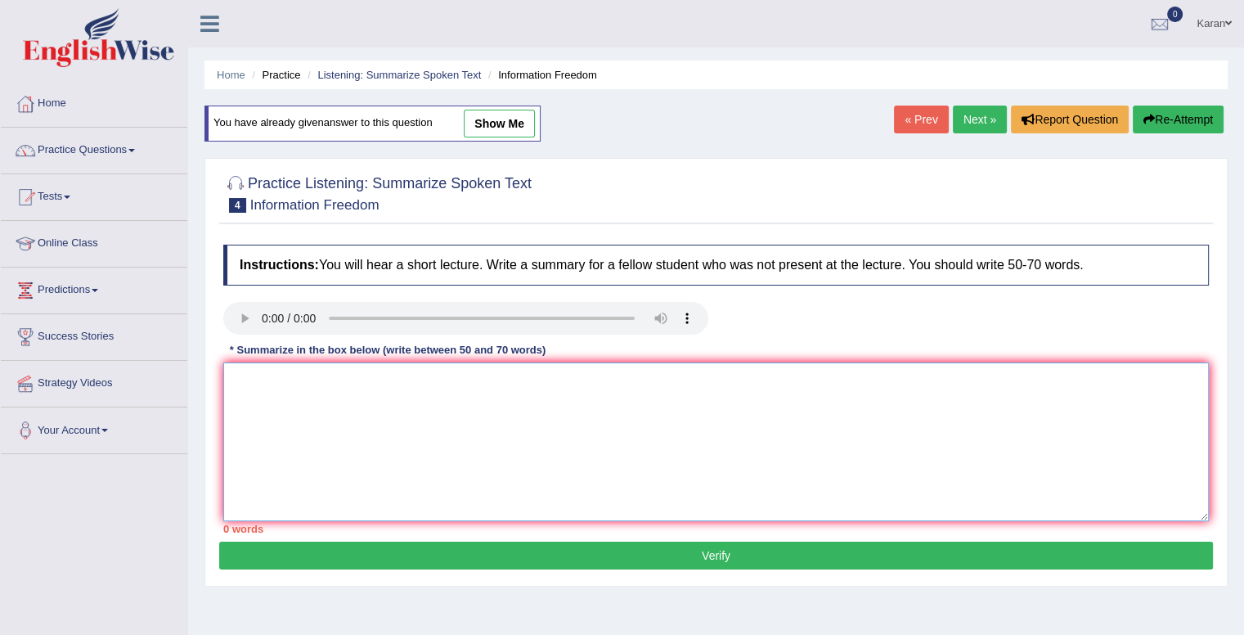
paste textarea "The speaker provided a comprehensive overview of information as an important pa…"
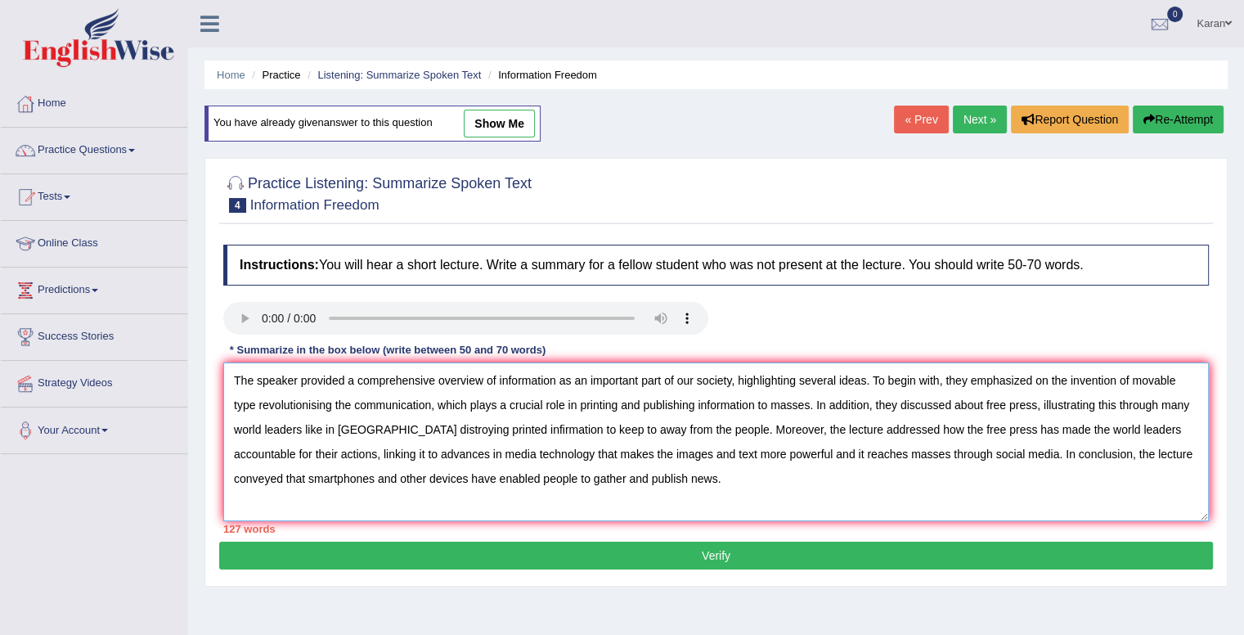
paste textarea "estroying printed info"
paste textarea ". In addition, they discussed about free press, illustrating this through free …"
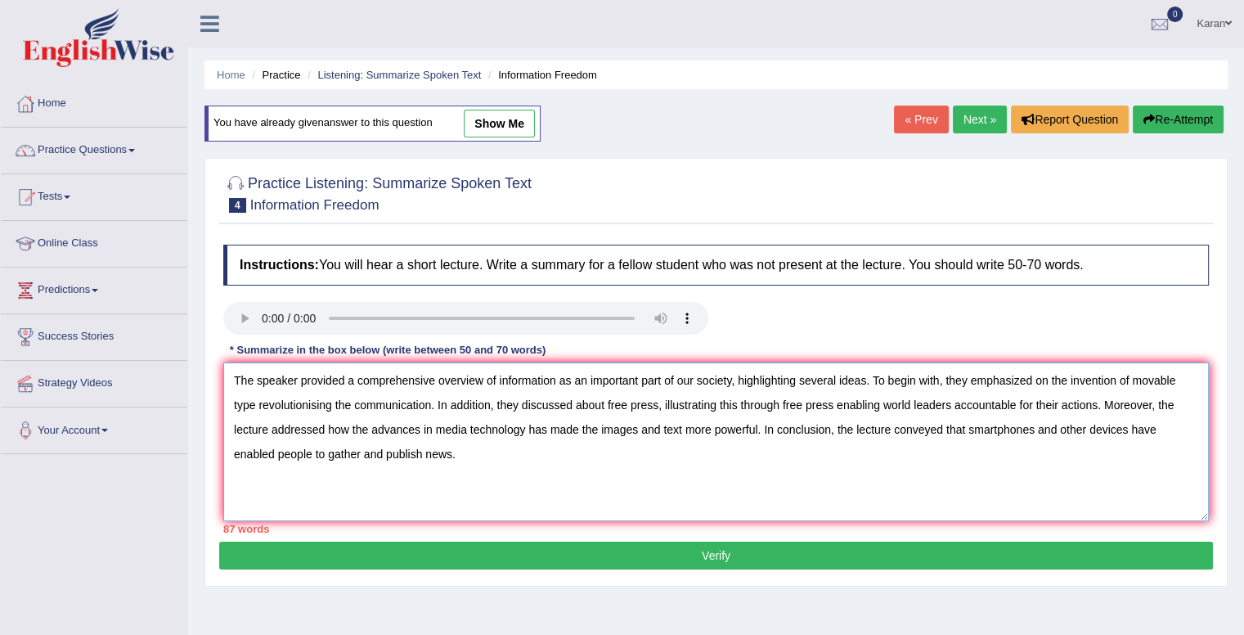
type textarea "The speaker provided a comprehensive overview of information as an important pa…"
click at [637, 557] on button "Verify" at bounding box center [715, 555] width 993 height 28
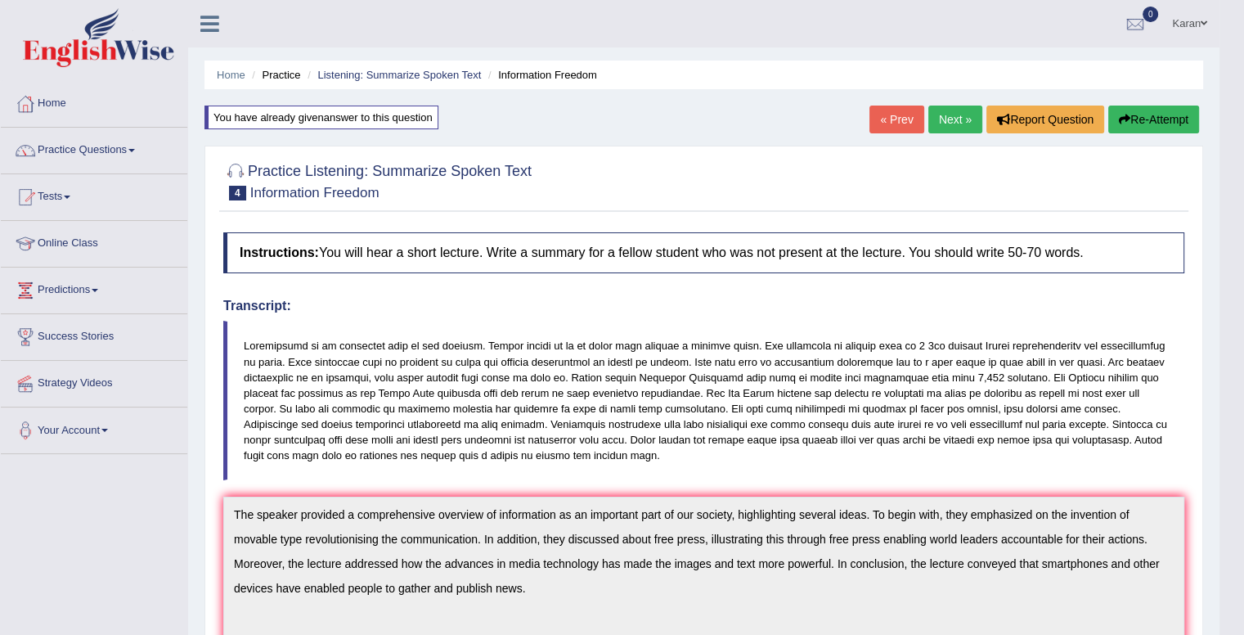
click at [1163, 119] on button "Re-Attempt" at bounding box center [1153, 119] width 91 height 28
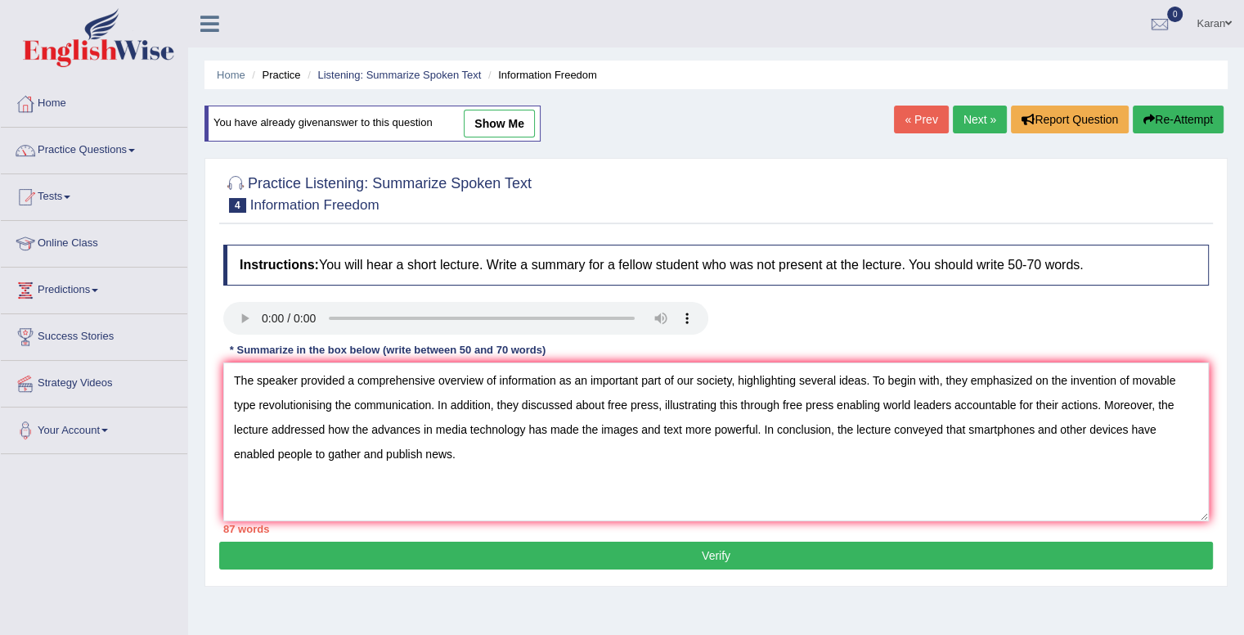
type textarea "The speaker provided a comprehensive overview of information as an important pa…"
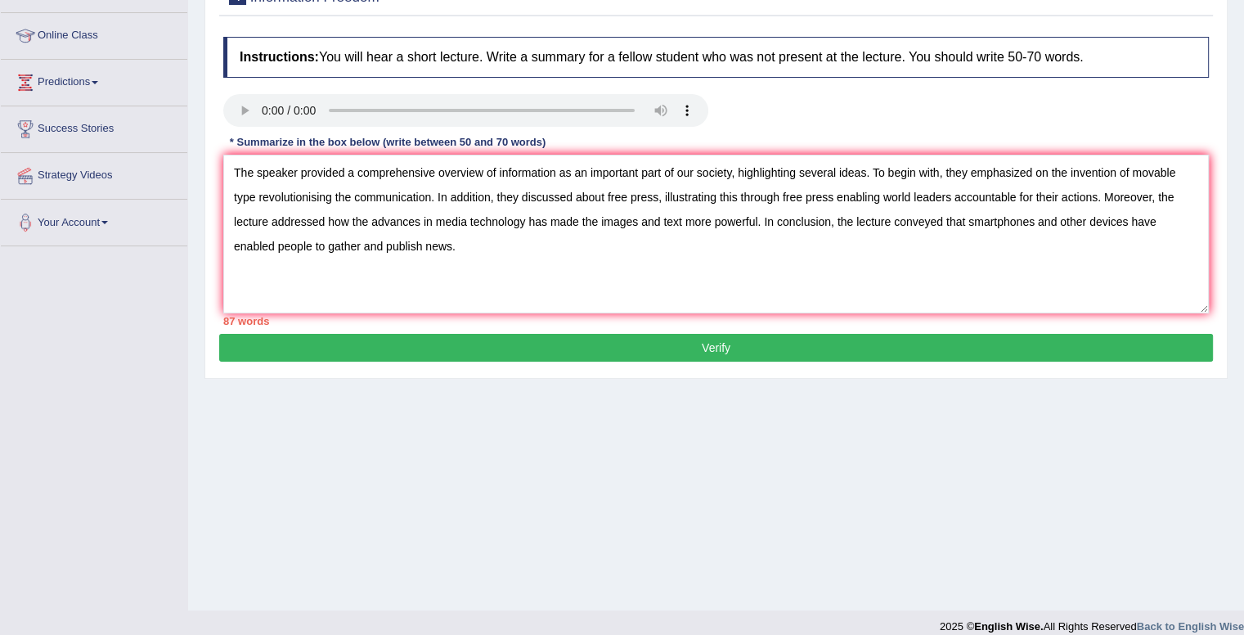
scroll to position [205, 0]
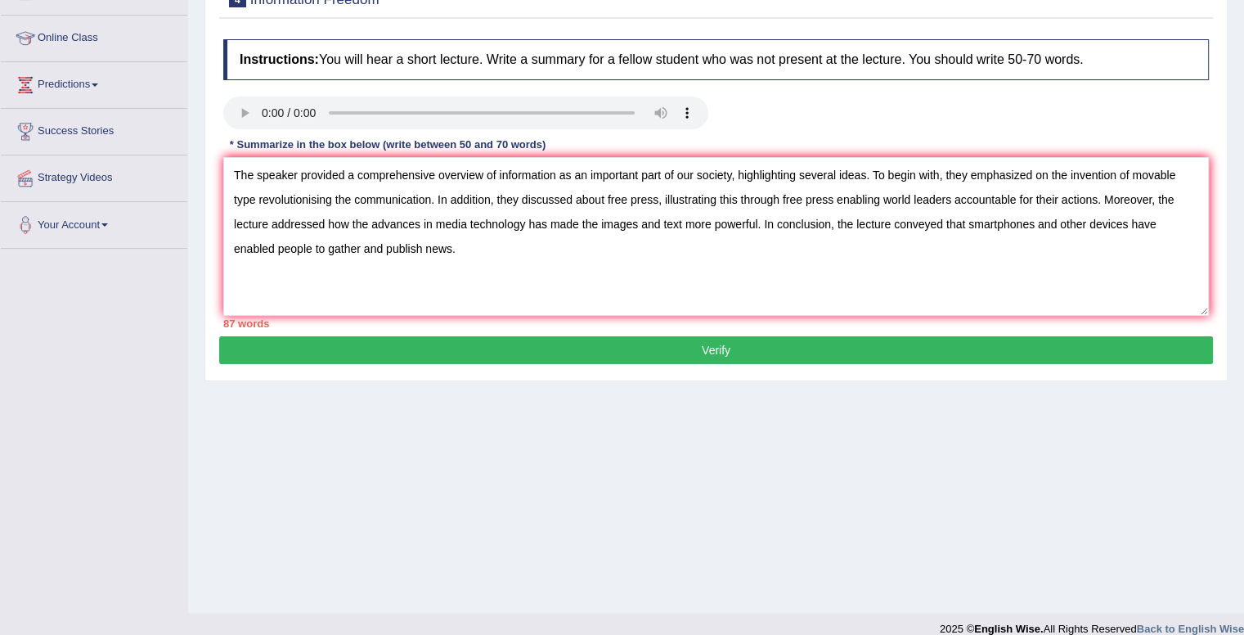
click at [836, 348] on button "Verify" at bounding box center [715, 350] width 993 height 28
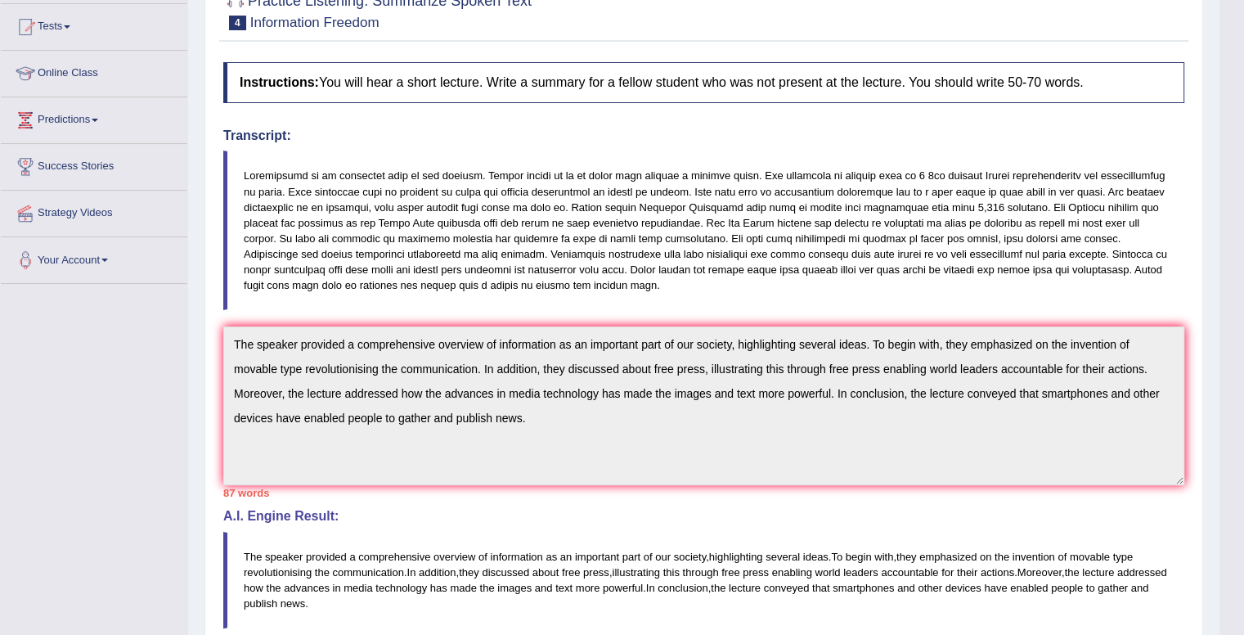
scroll to position [168, 0]
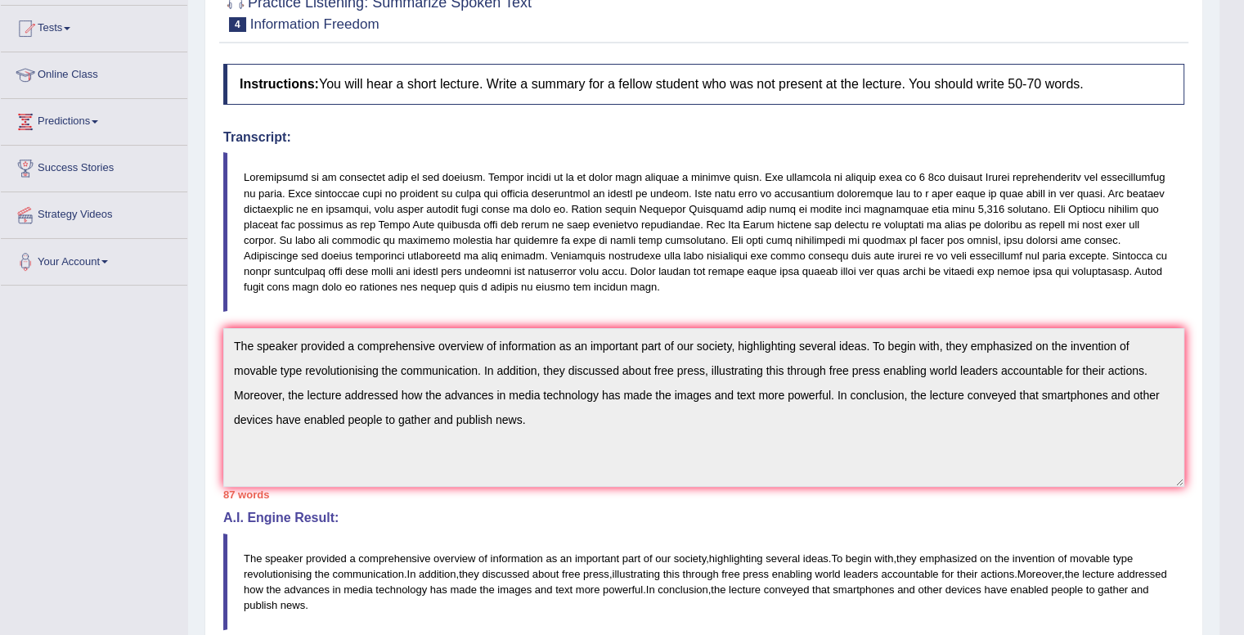
click at [213, 316] on div "Practice Listening: Summarize Spoken Text 4 Information Freedom Instructions: Y…" at bounding box center [703, 431] width 998 height 909
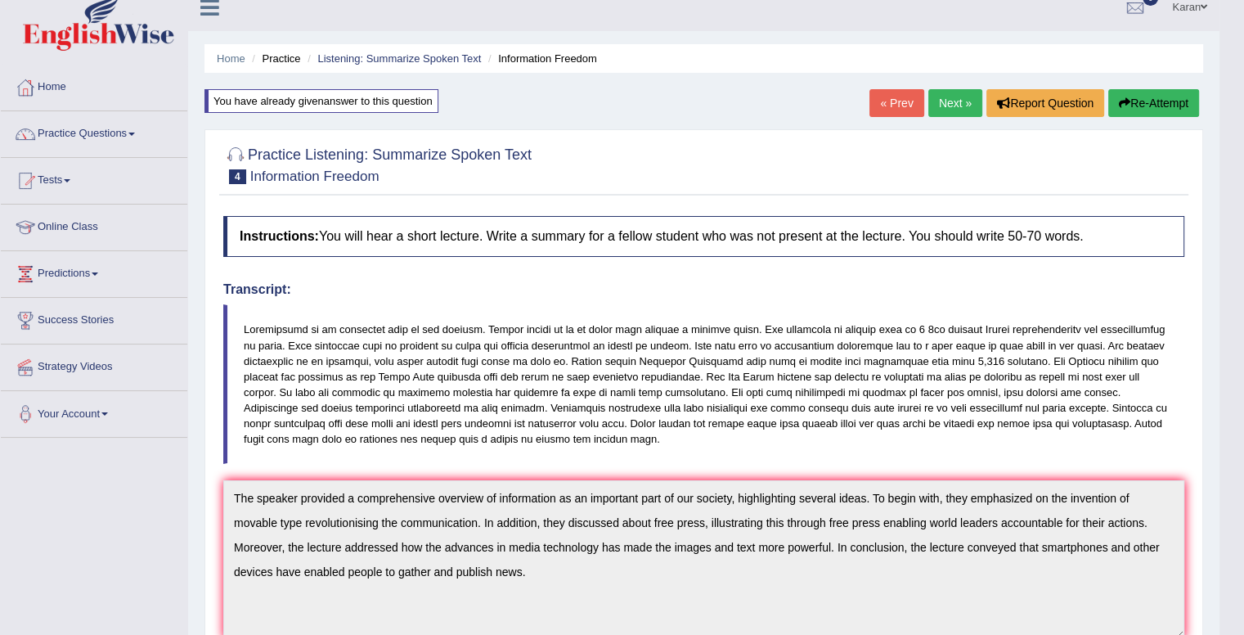
scroll to position [0, 0]
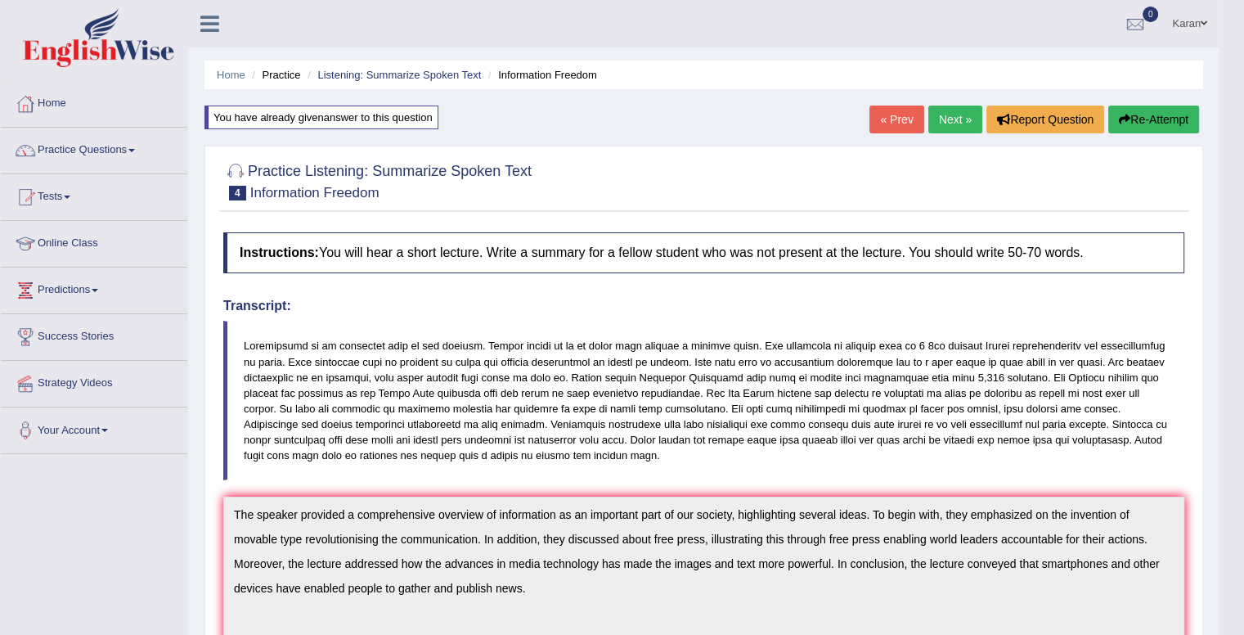
click at [1174, 128] on button "Re-Attempt" at bounding box center [1153, 119] width 91 height 28
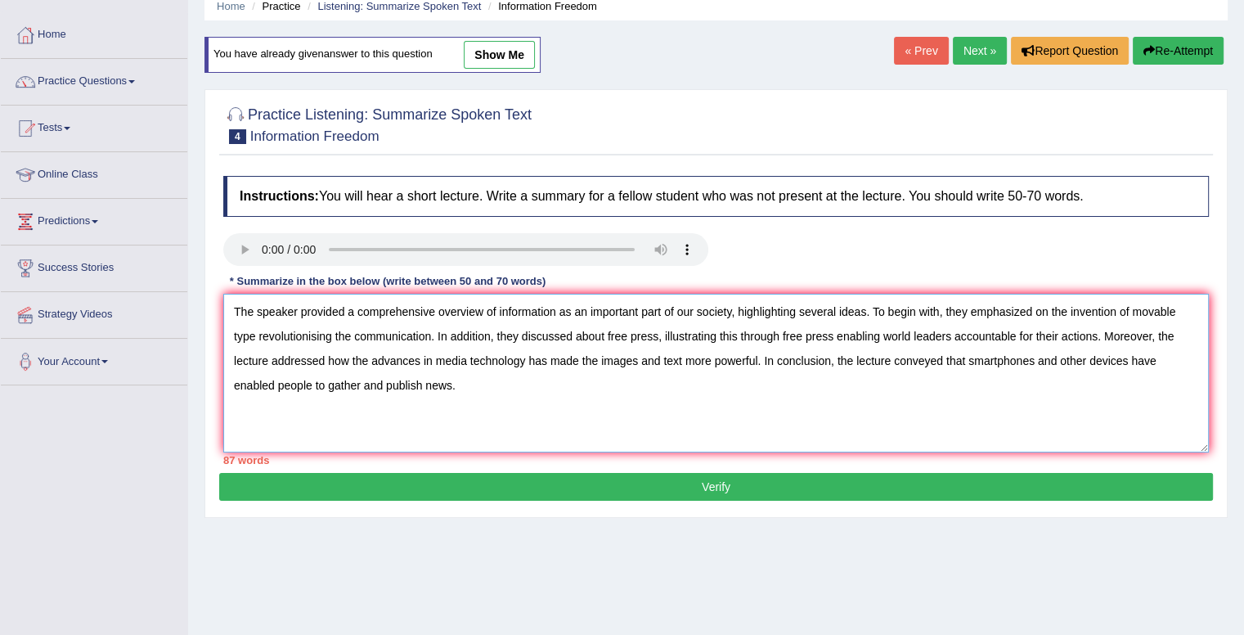
drag, startPoint x: 881, startPoint y: 334, endPoint x: 720, endPoint y: 334, distance: 161.1
click at [720, 334] on textarea "The speaker provided a comprehensive overview of information as an important pa…" at bounding box center [715, 373] width 985 height 159
drag, startPoint x: 989, startPoint y: 357, endPoint x: 831, endPoint y: 353, distance: 157.9
click at [831, 353] on textarea "The speaker provided a comprehensive overview of information as an important pa…" at bounding box center [715, 373] width 985 height 159
type textarea "The speaker provided a comprehensive overview of information as an important pa…"
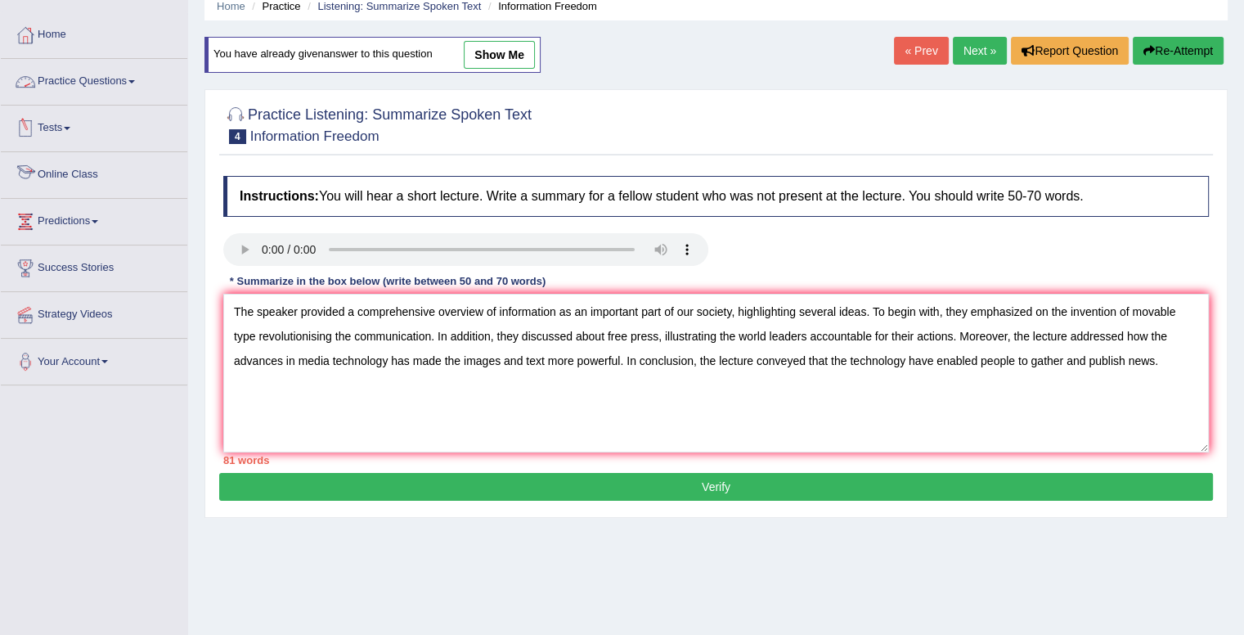
click at [80, 172] on link "Online Class" at bounding box center [94, 172] width 186 height 41
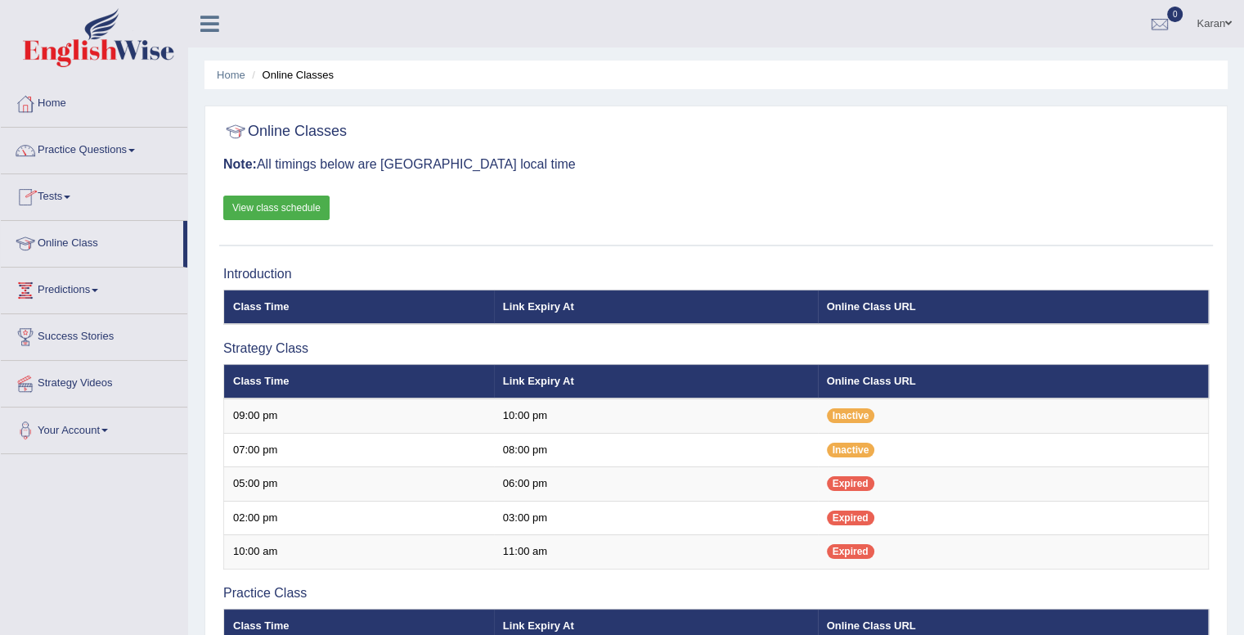
click at [59, 199] on link "Tests" at bounding box center [94, 194] width 186 height 41
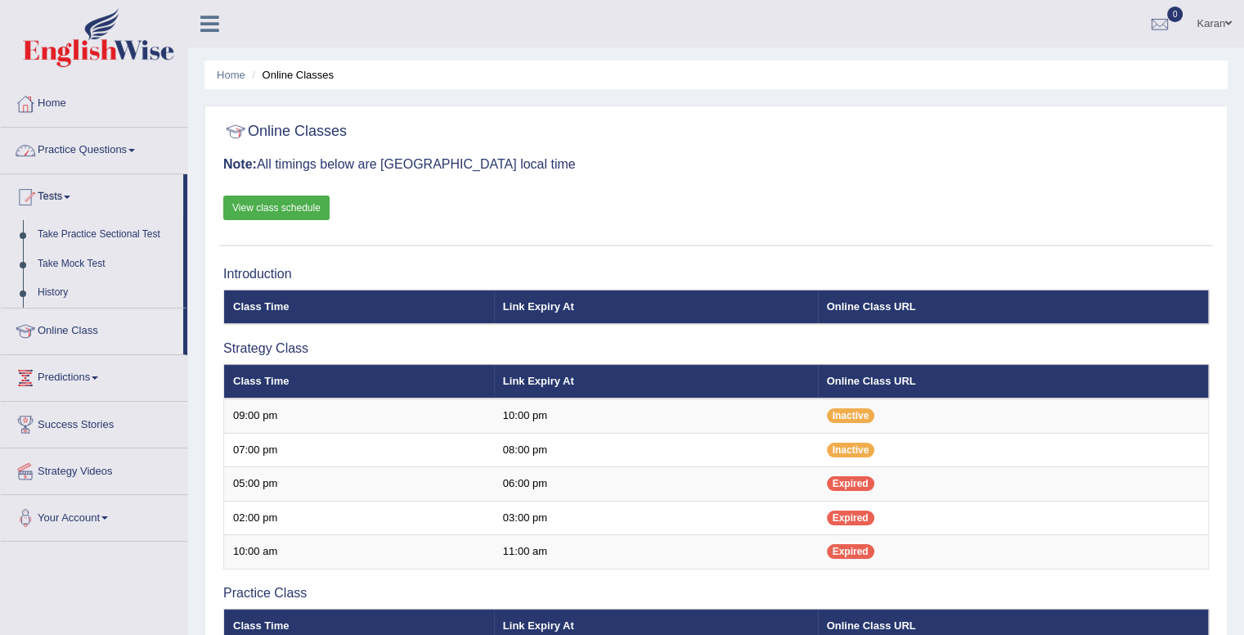
click at [72, 161] on link "Practice Questions" at bounding box center [94, 148] width 186 height 41
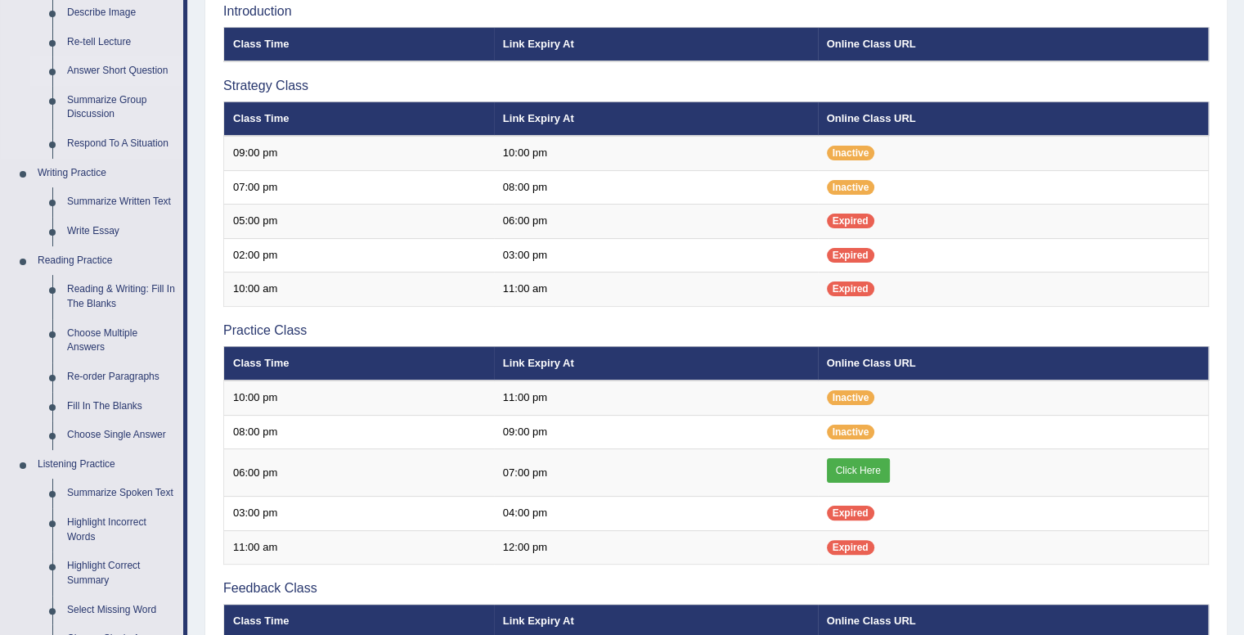
scroll to position [271, 0]
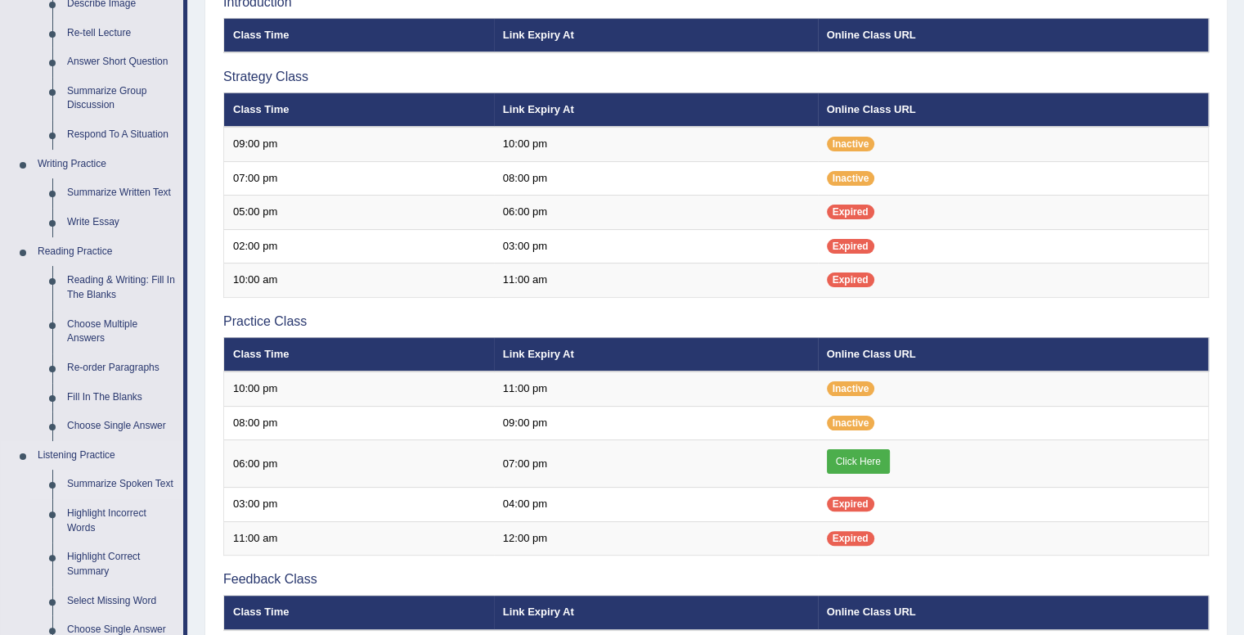
click at [111, 479] on link "Summarize Spoken Text" at bounding box center [121, 483] width 123 height 29
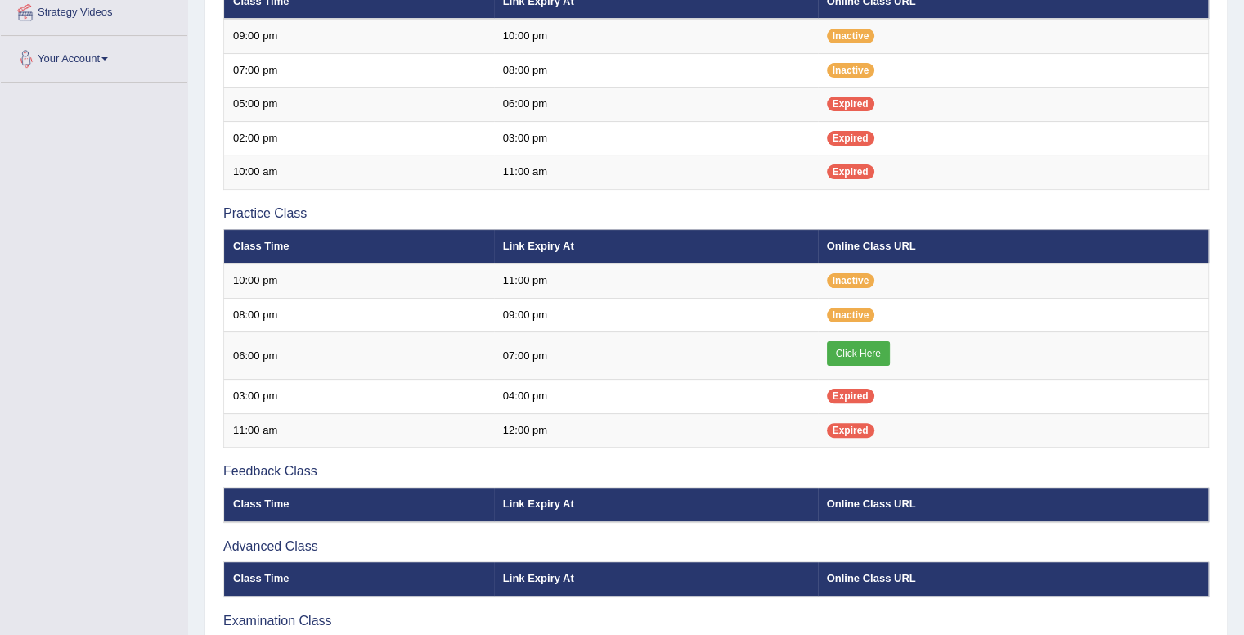
scroll to position [494, 0]
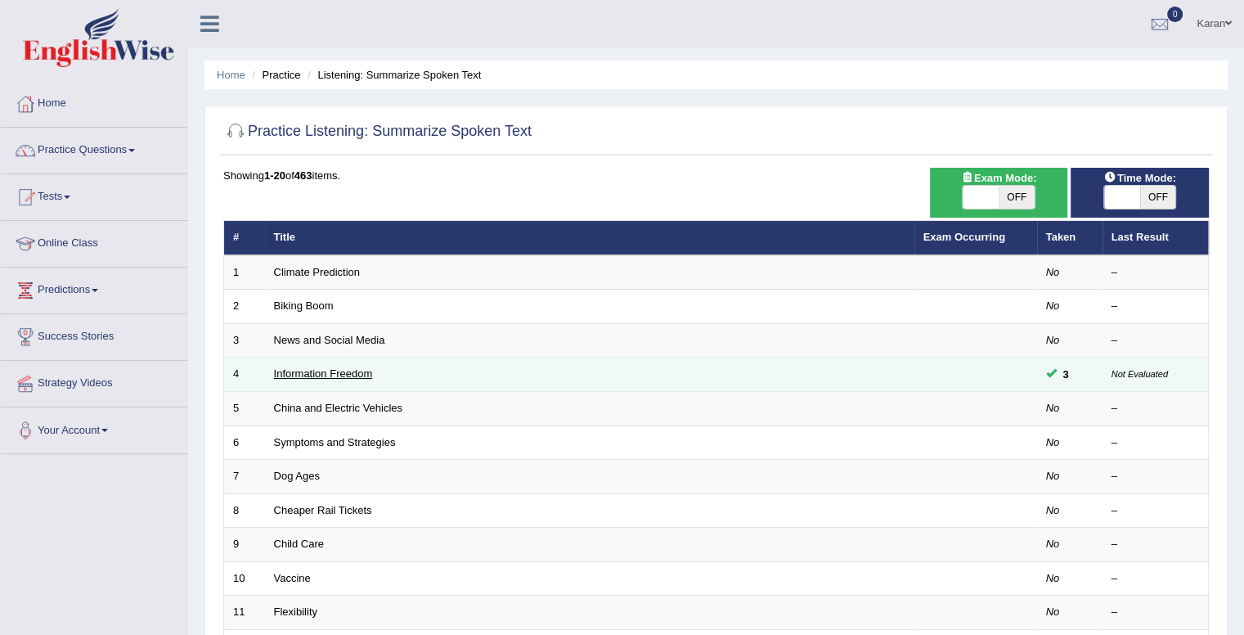
click at [353, 367] on link "Information Freedom" at bounding box center [323, 373] width 99 height 12
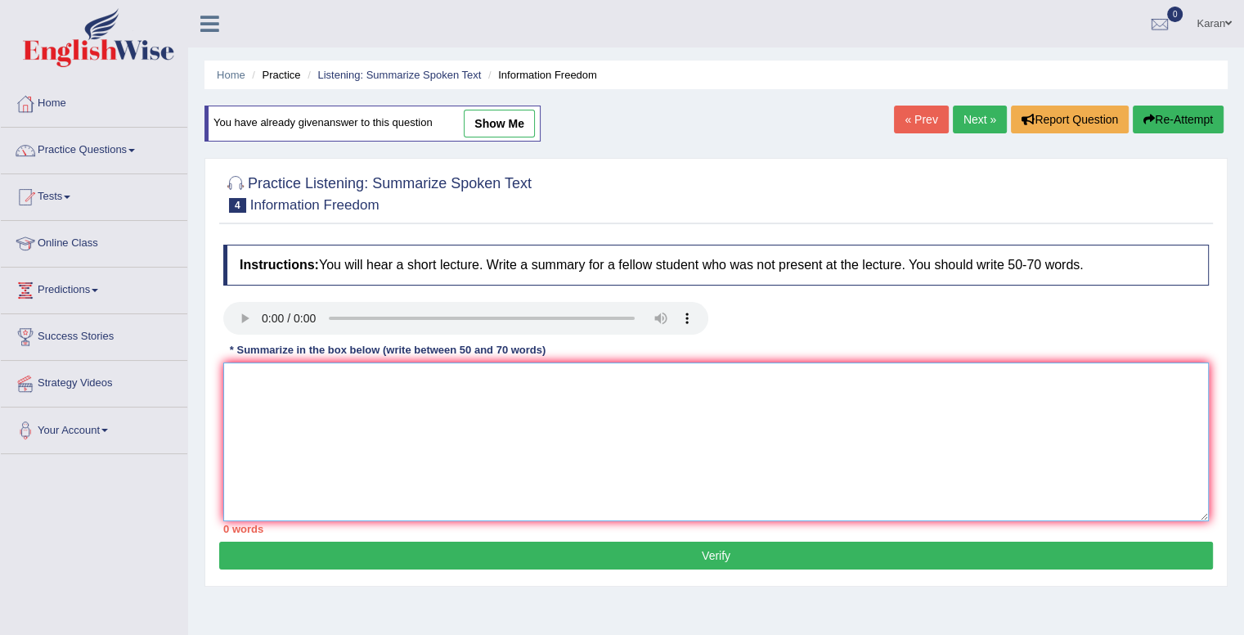
click at [509, 385] on textarea at bounding box center [715, 441] width 985 height 159
paste textarea "The speaker provided a comprehensive overview of information as an important pa…"
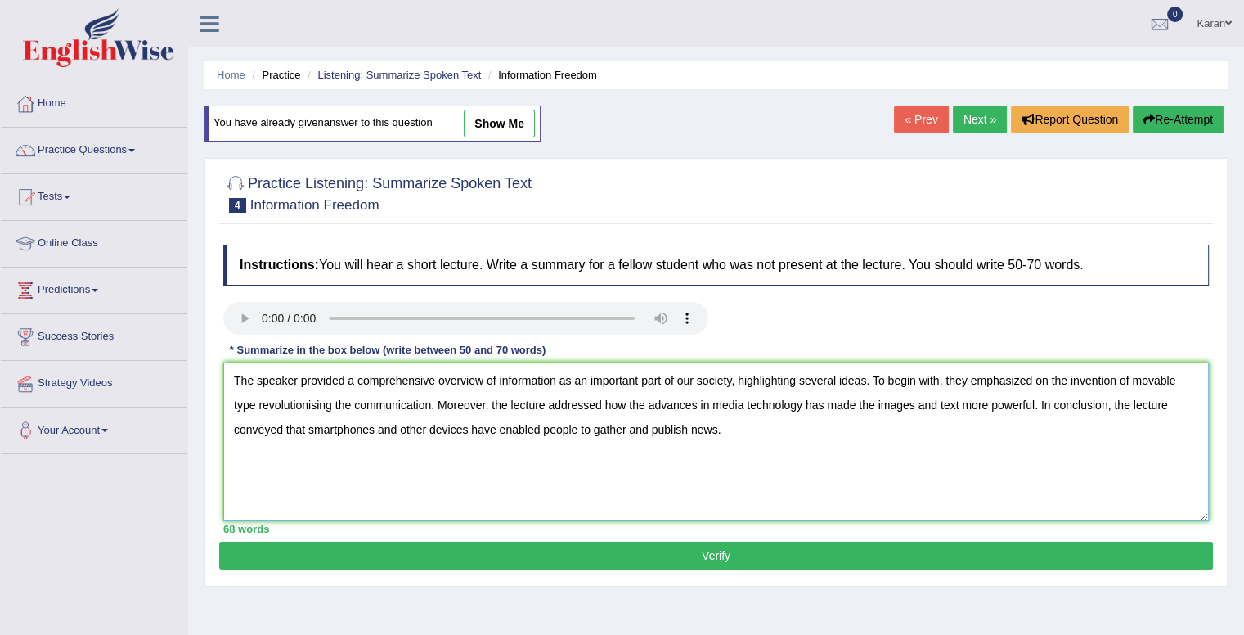
type textarea "The speaker provided a comprehensive overview of information as an important pa…"
click at [648, 546] on button "Verify" at bounding box center [715, 555] width 993 height 28
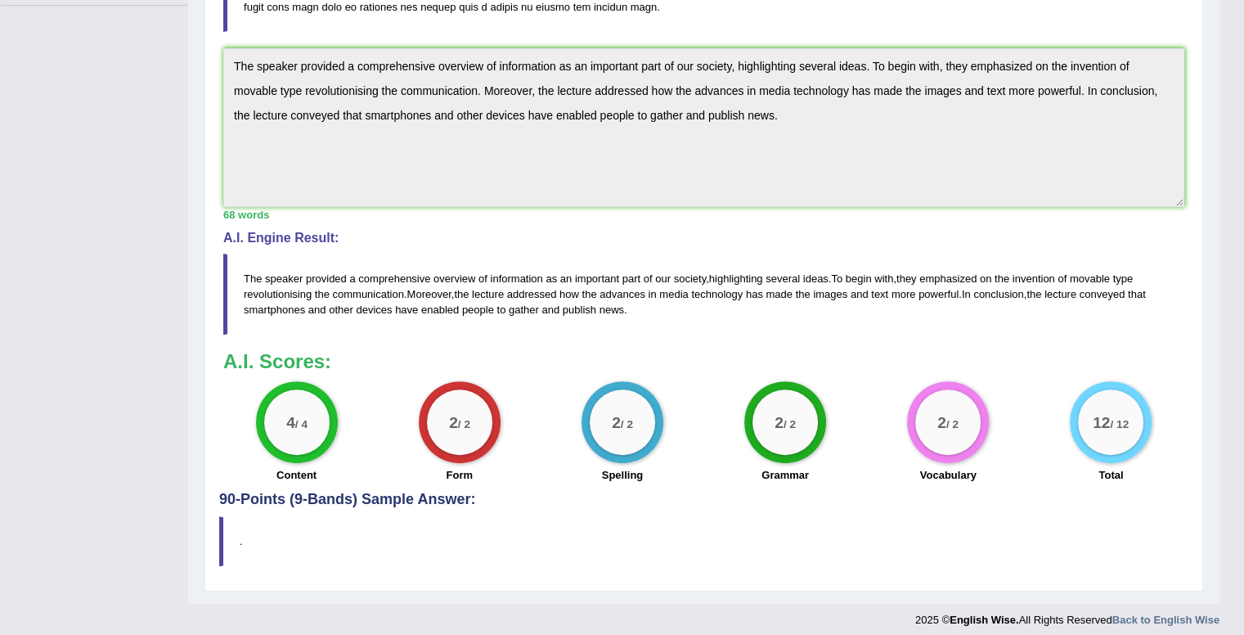
scroll to position [455, 0]
